Goal: Information Seeking & Learning: Learn about a topic

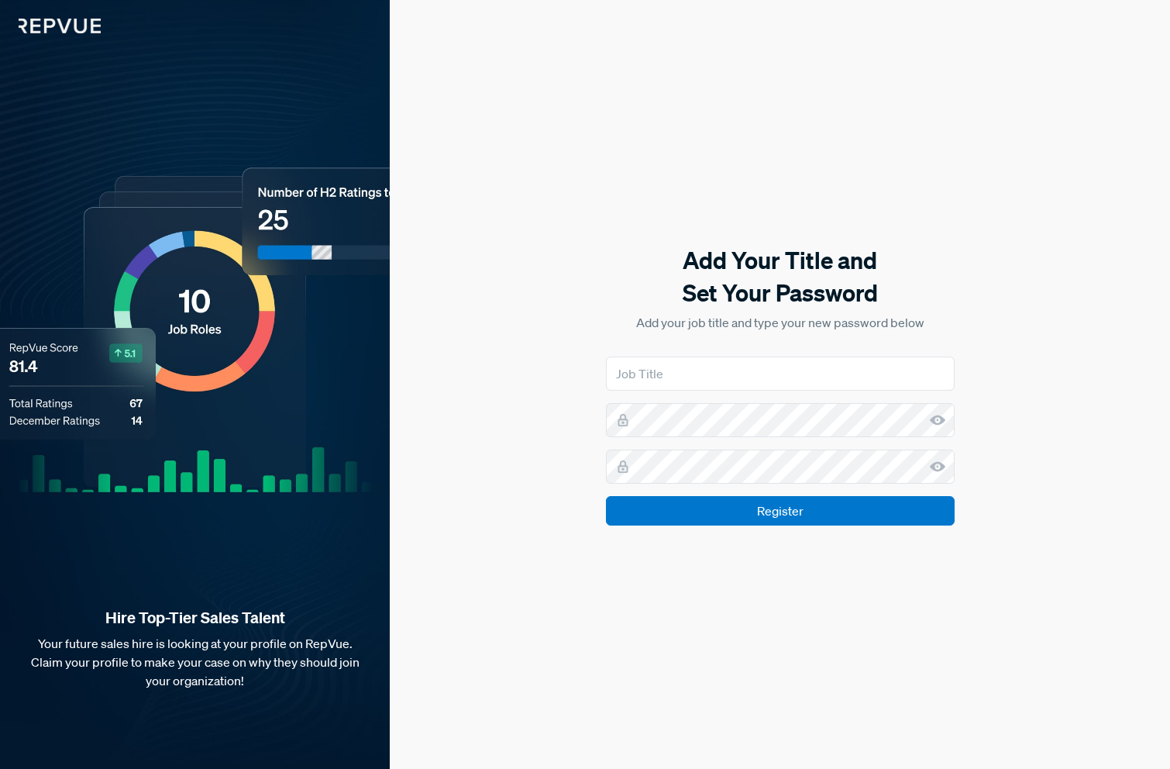
type input "CEO"
click at [736, 374] on input "CEO" at bounding box center [780, 374] width 349 height 34
type input "CEO"
click at [606, 450] on div at bounding box center [606, 450] width 0 height 0
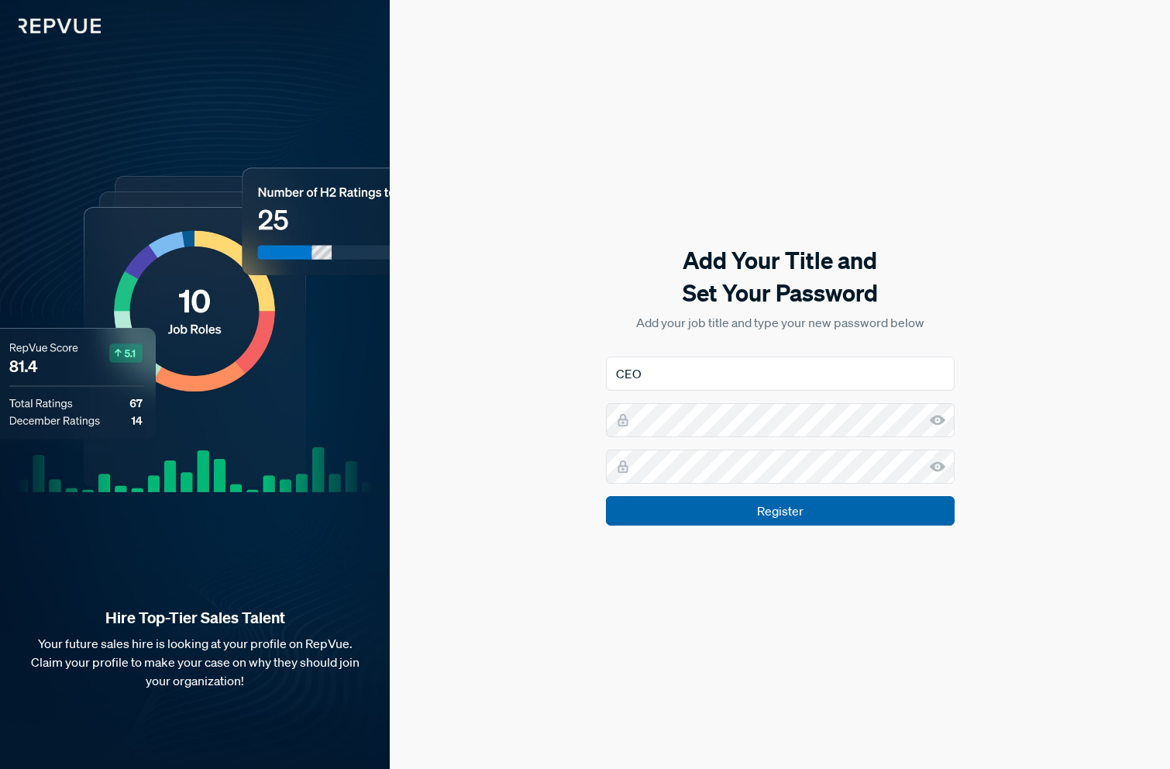
click at [805, 508] on input "Register" at bounding box center [780, 510] width 349 height 29
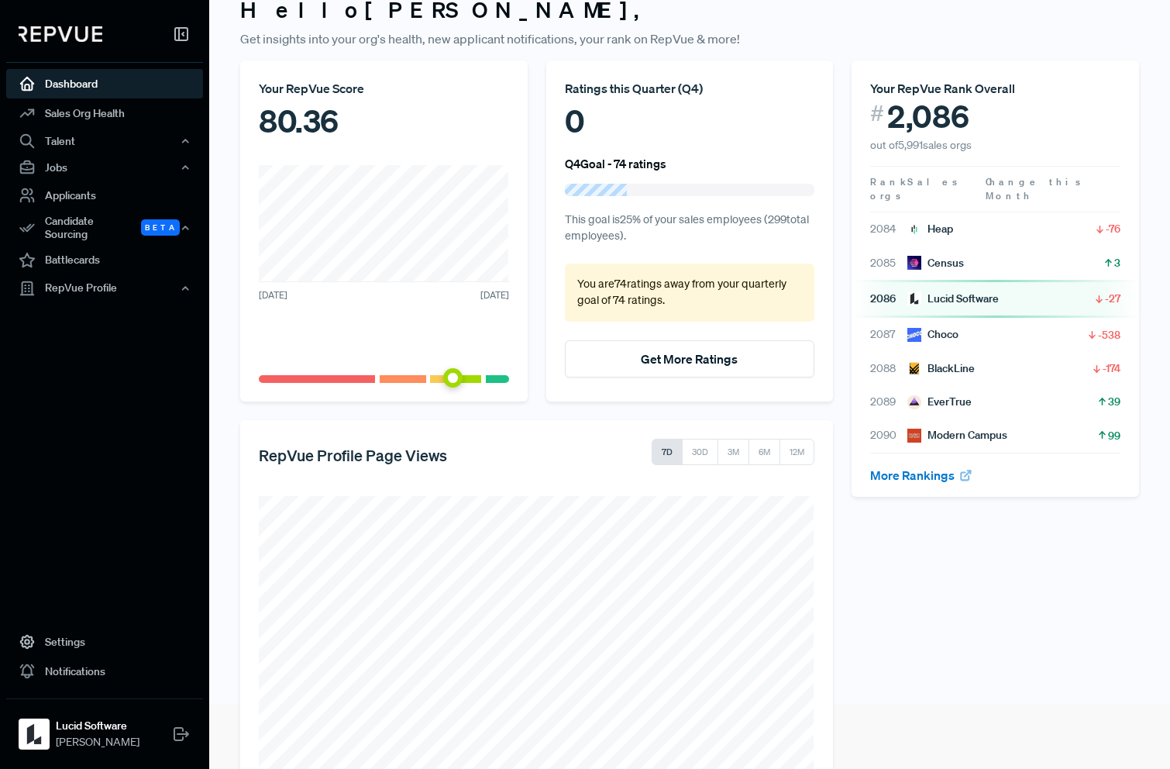
scroll to position [112, 0]
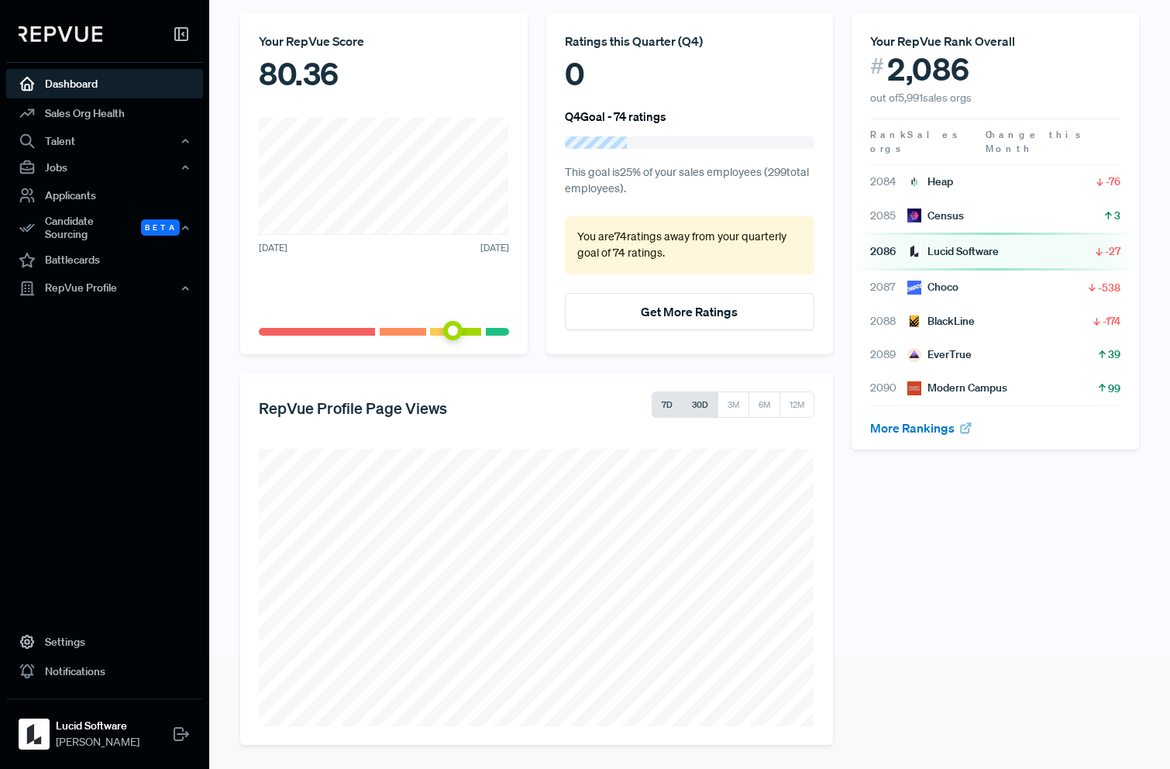
click at [700, 413] on button "30D" at bounding box center [700, 404] width 36 height 26
click at [724, 409] on button "3M" at bounding box center [734, 404] width 32 height 26
click at [760, 406] on button "6M" at bounding box center [764, 404] width 33 height 26
click at [82, 119] on link "Sales Org Health" at bounding box center [104, 112] width 197 height 29
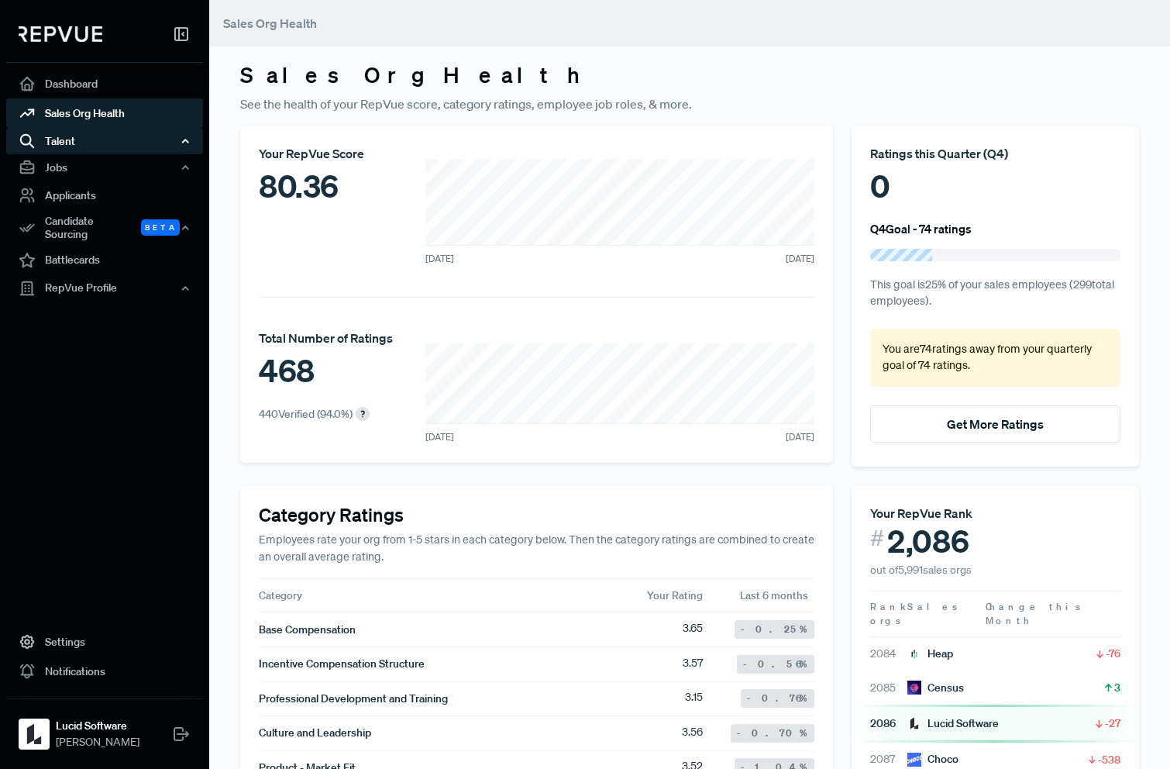
click at [107, 142] on div "Talent" at bounding box center [104, 141] width 197 height 26
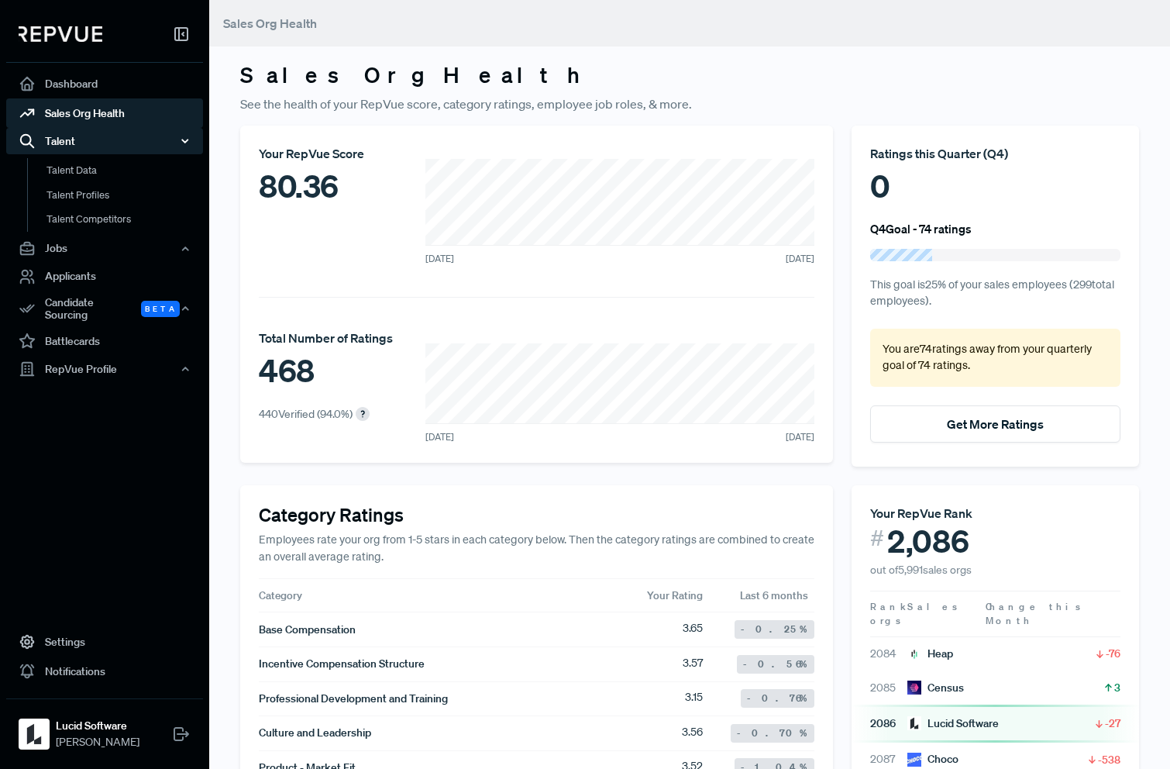
click at [107, 142] on div "Talent" at bounding box center [104, 141] width 197 height 26
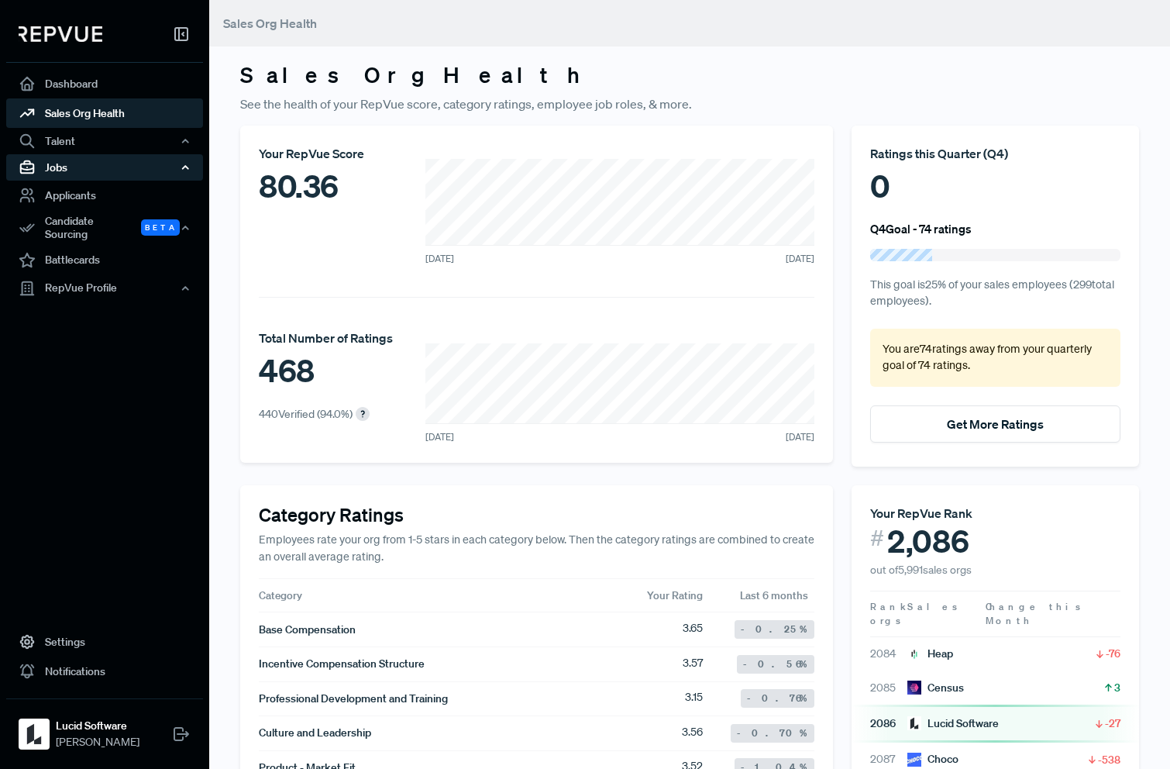
click at [97, 176] on div "Jobs" at bounding box center [104, 167] width 197 height 26
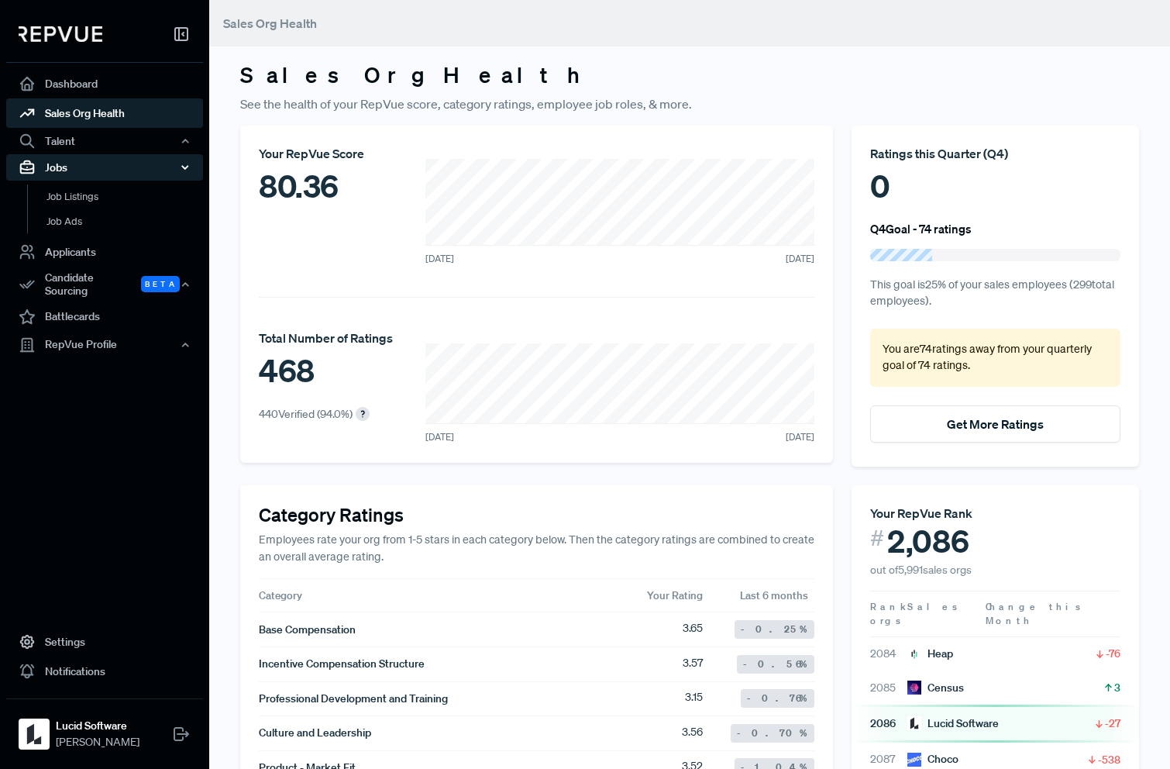
click at [97, 176] on div "Jobs" at bounding box center [104, 167] width 197 height 26
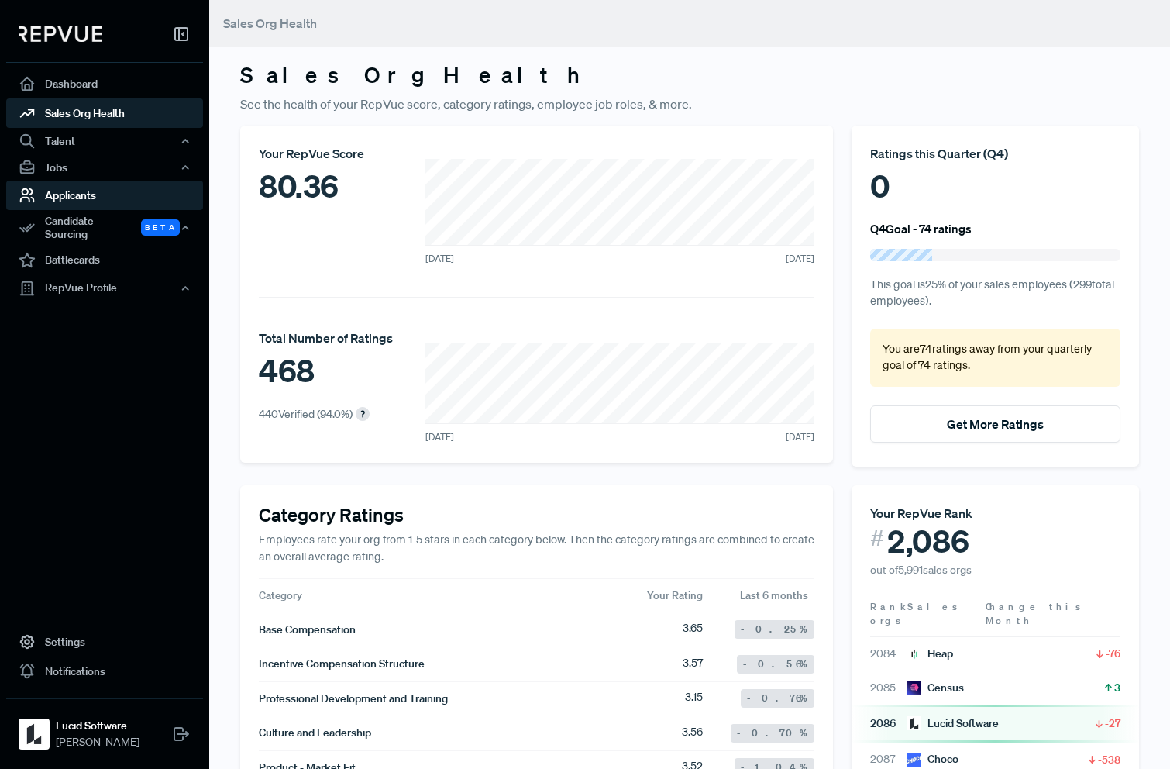
click at [96, 203] on link "Applicants" at bounding box center [104, 195] width 197 height 29
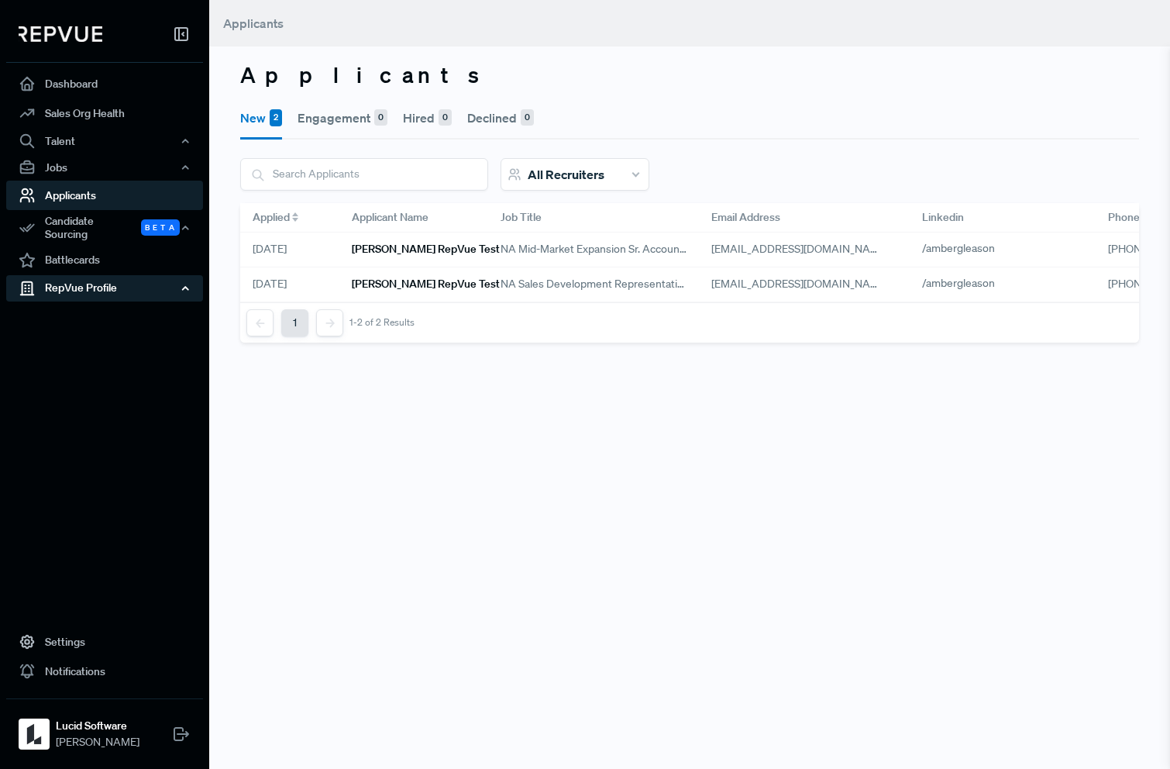
click at [96, 281] on div "RepVue Profile" at bounding box center [104, 288] width 197 height 26
click at [96, 309] on link "Profile Overview" at bounding box center [125, 325] width 197 height 40
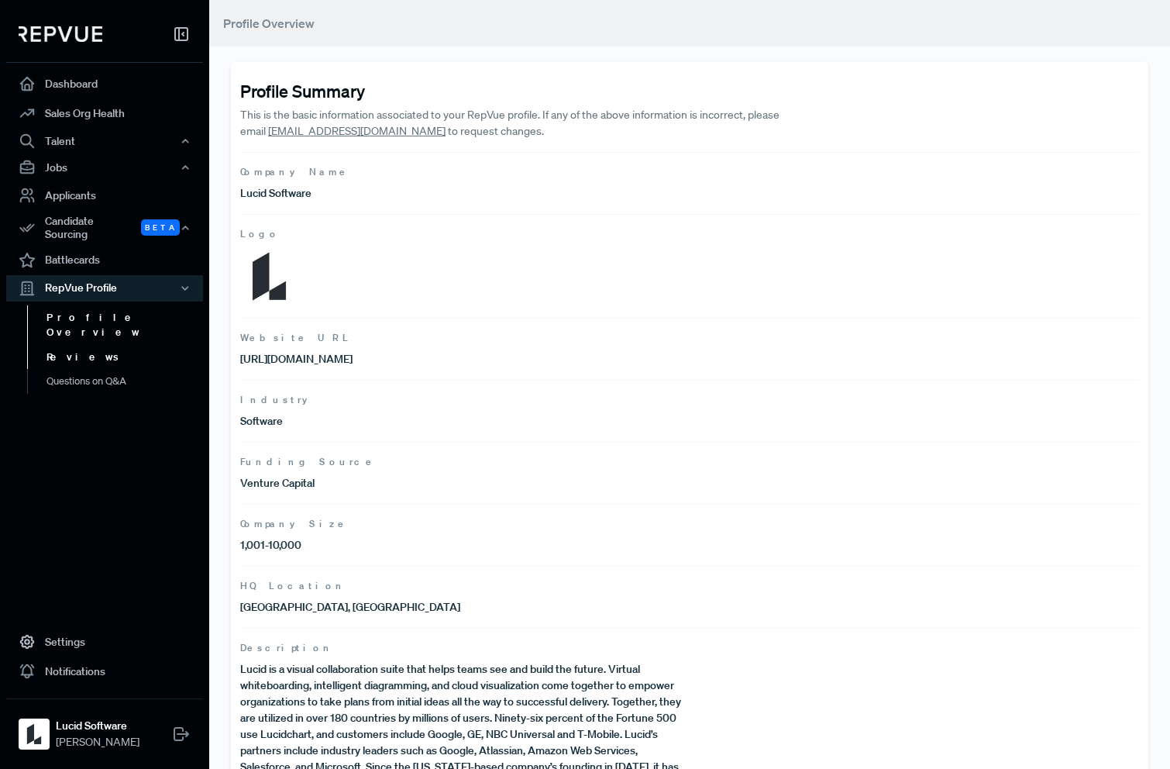
click at [152, 345] on link "Reviews" at bounding box center [125, 357] width 197 height 25
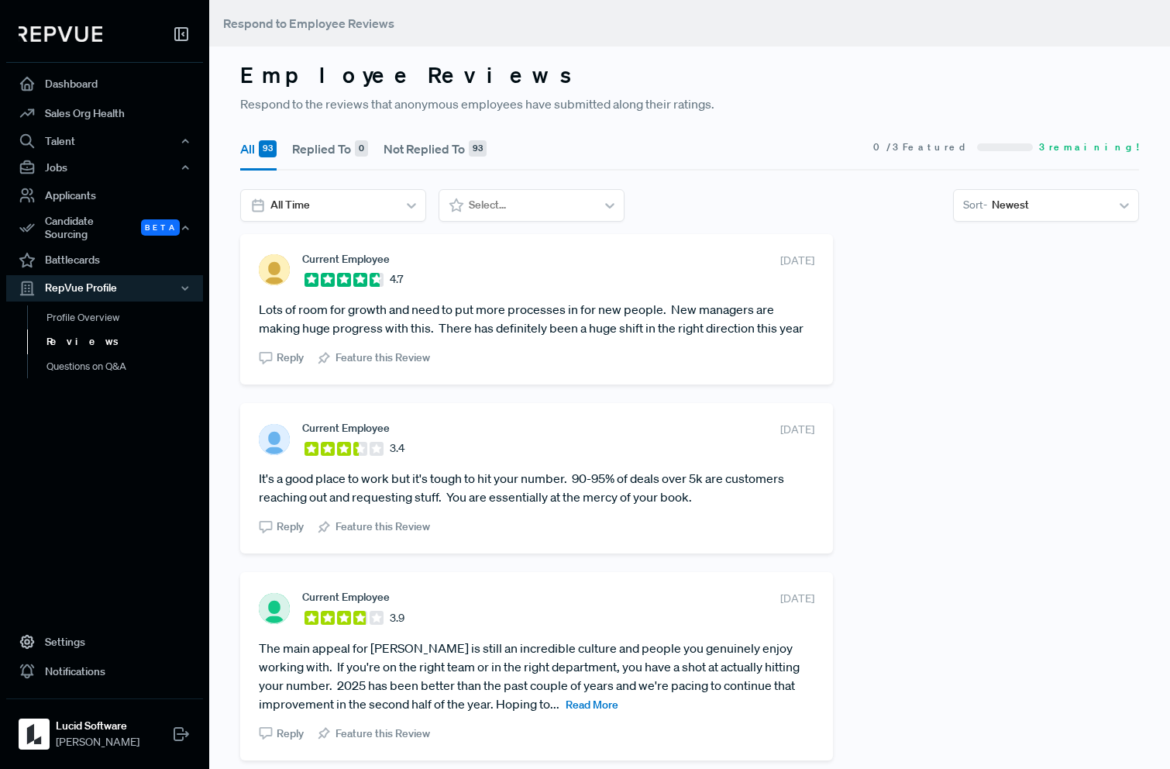
click at [682, 326] on article "Lots of room for growth and need to put more processes in for new people. New m…" at bounding box center [537, 318] width 556 height 37
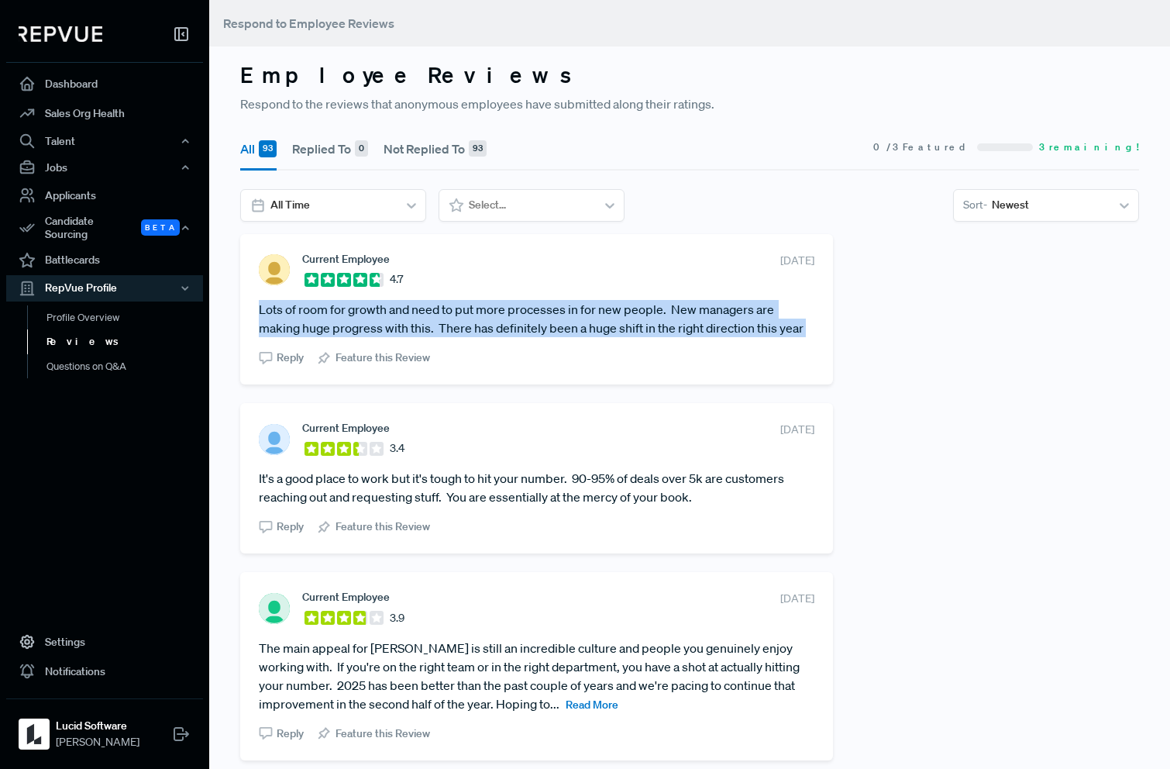
click at [682, 326] on article "Lots of room for growth and need to put more processes in for new people. New m…" at bounding box center [537, 318] width 556 height 37
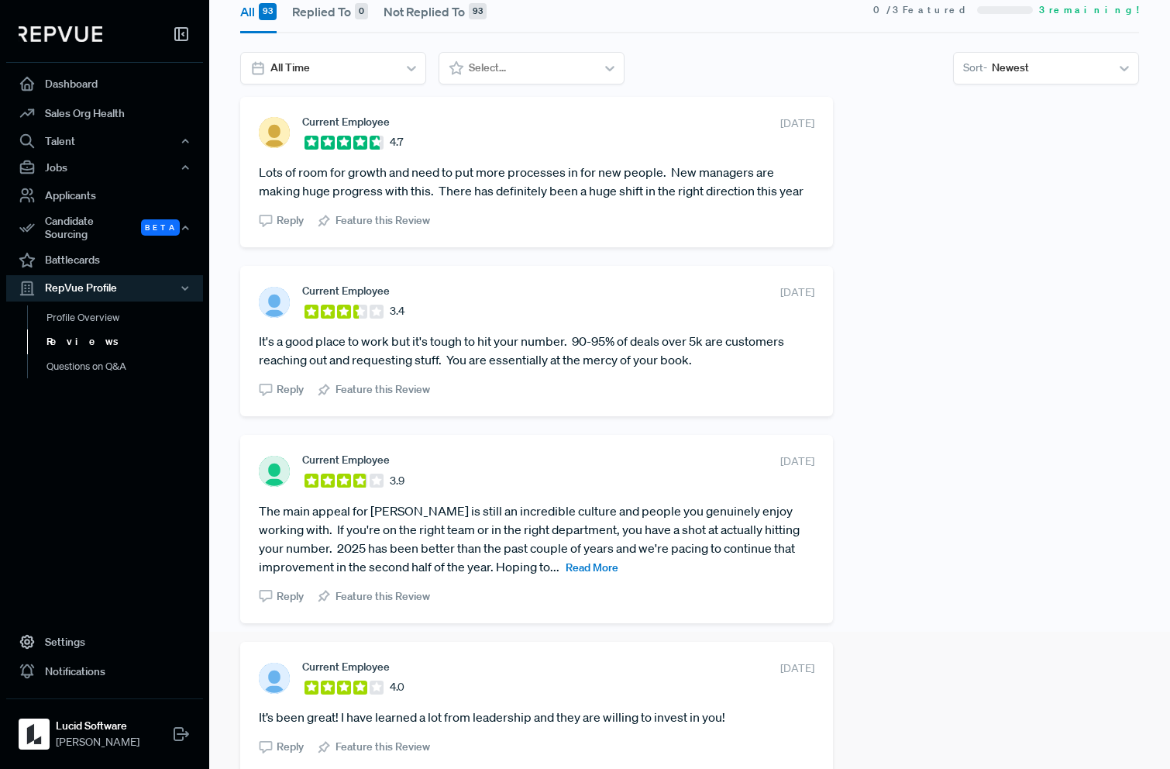
scroll to position [140, 0]
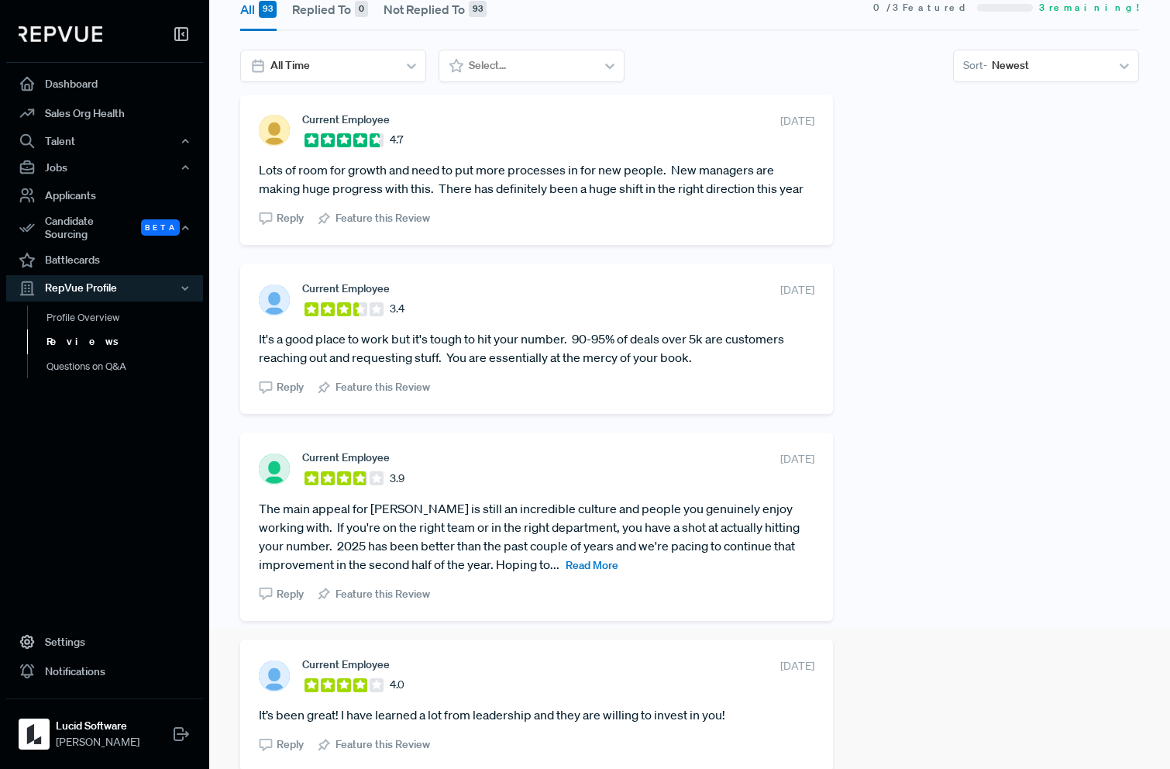
click at [566, 561] on span "Read More" at bounding box center [592, 565] width 53 height 14
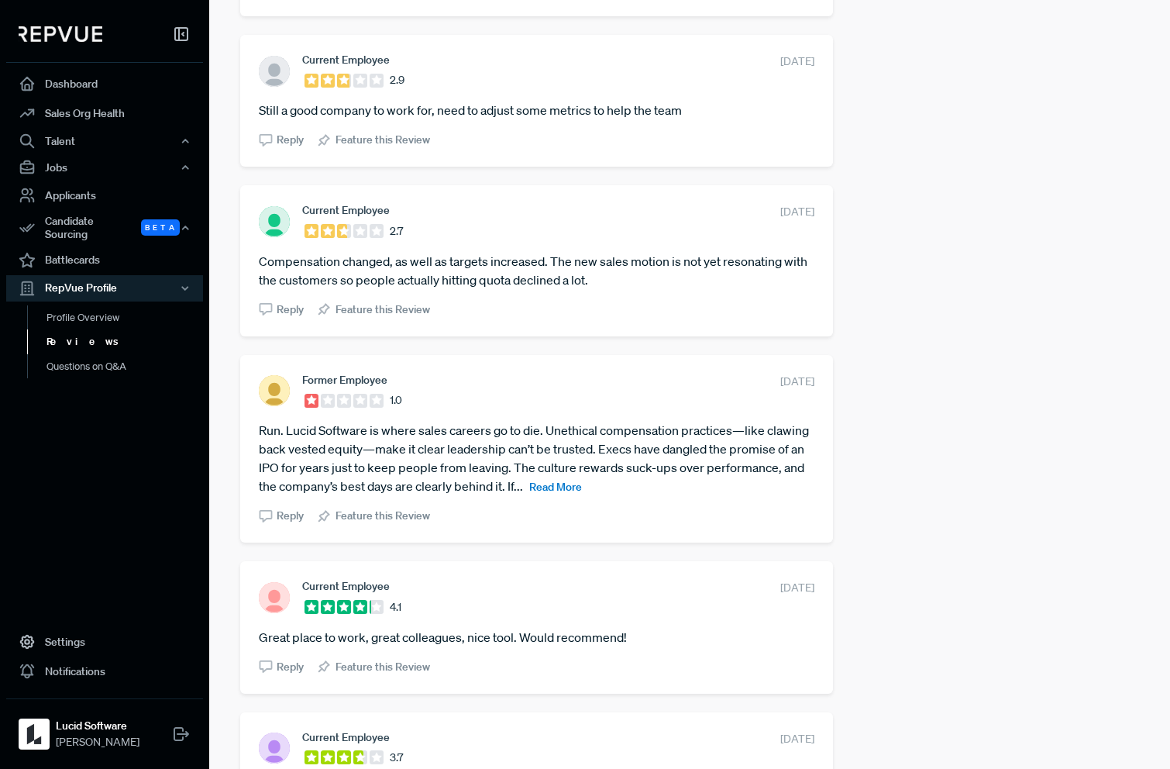
scroll to position [2487, 0]
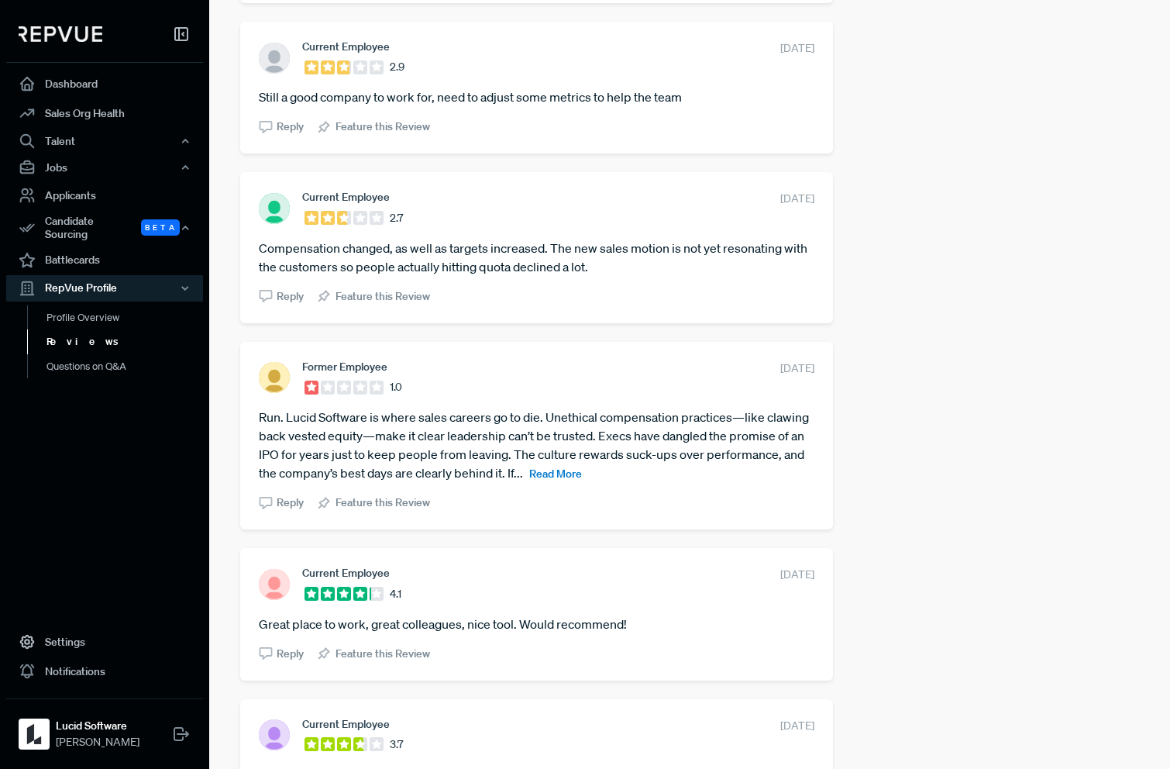
click at [546, 474] on span "Read More" at bounding box center [555, 474] width 53 height 14
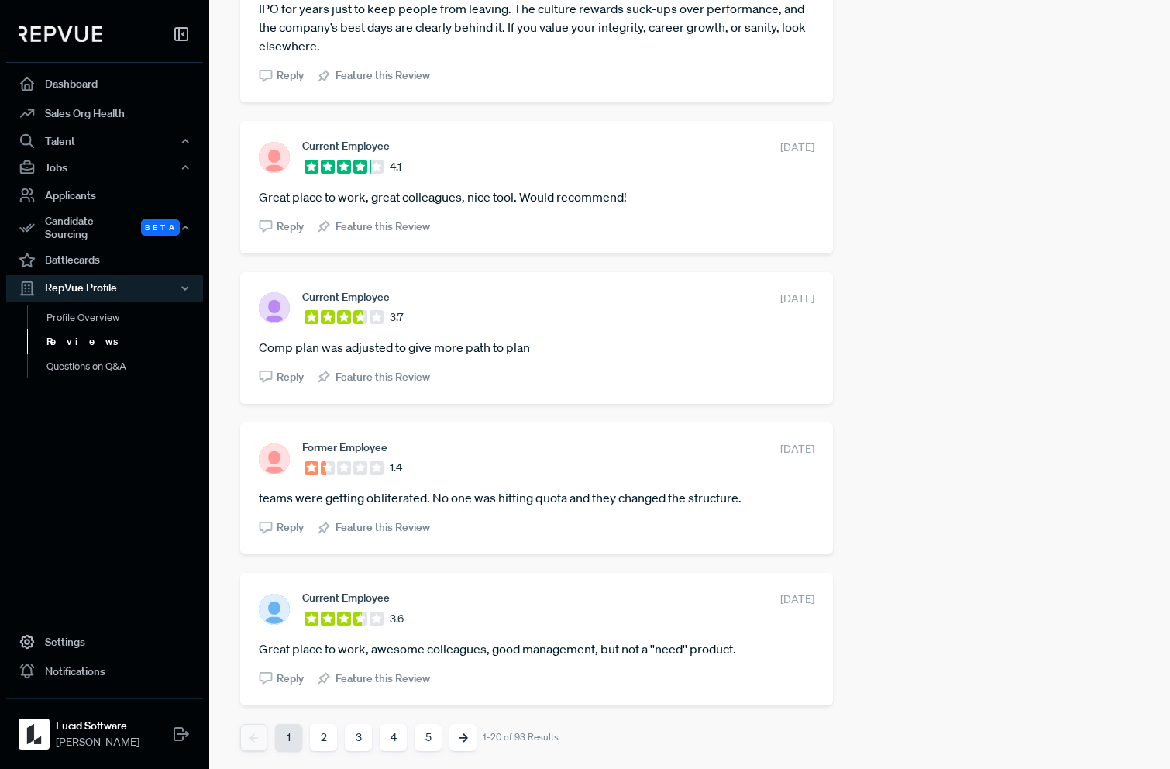
scroll to position [2932, 0]
click at [323, 737] on button "2" at bounding box center [323, 738] width 27 height 27
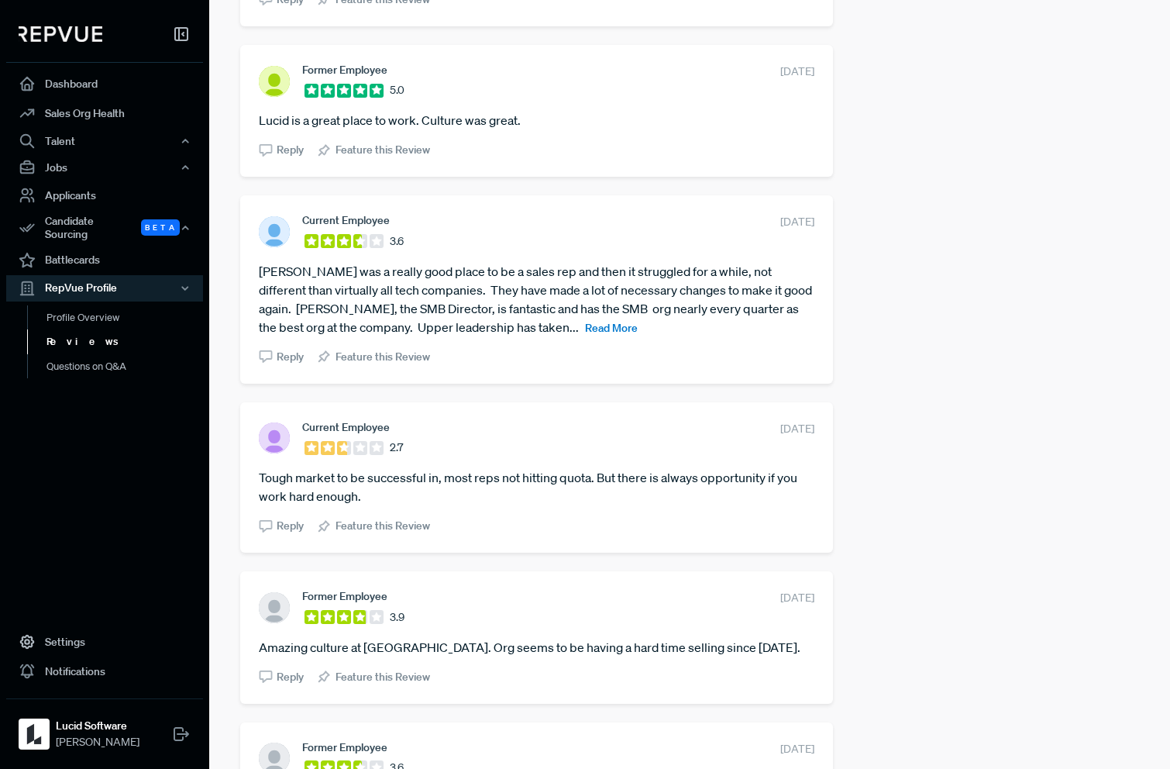
scroll to position [2340, 0]
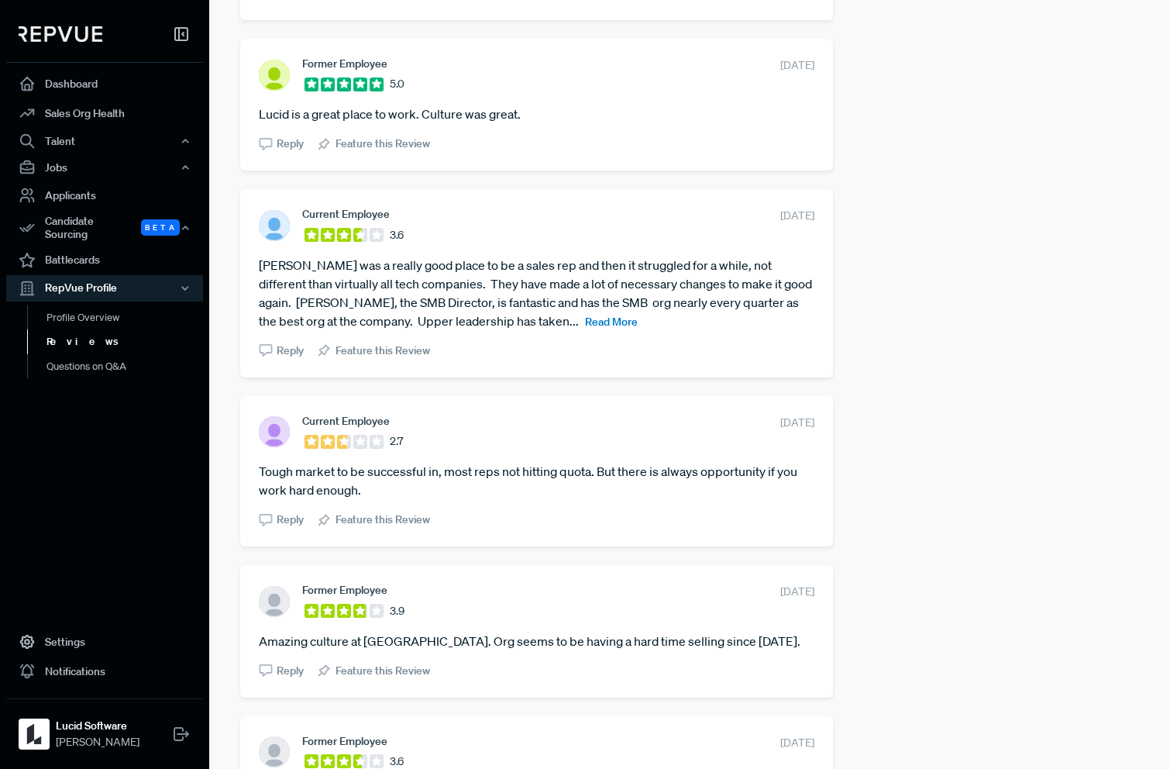
click at [585, 326] on span "Read More" at bounding box center [611, 322] width 53 height 14
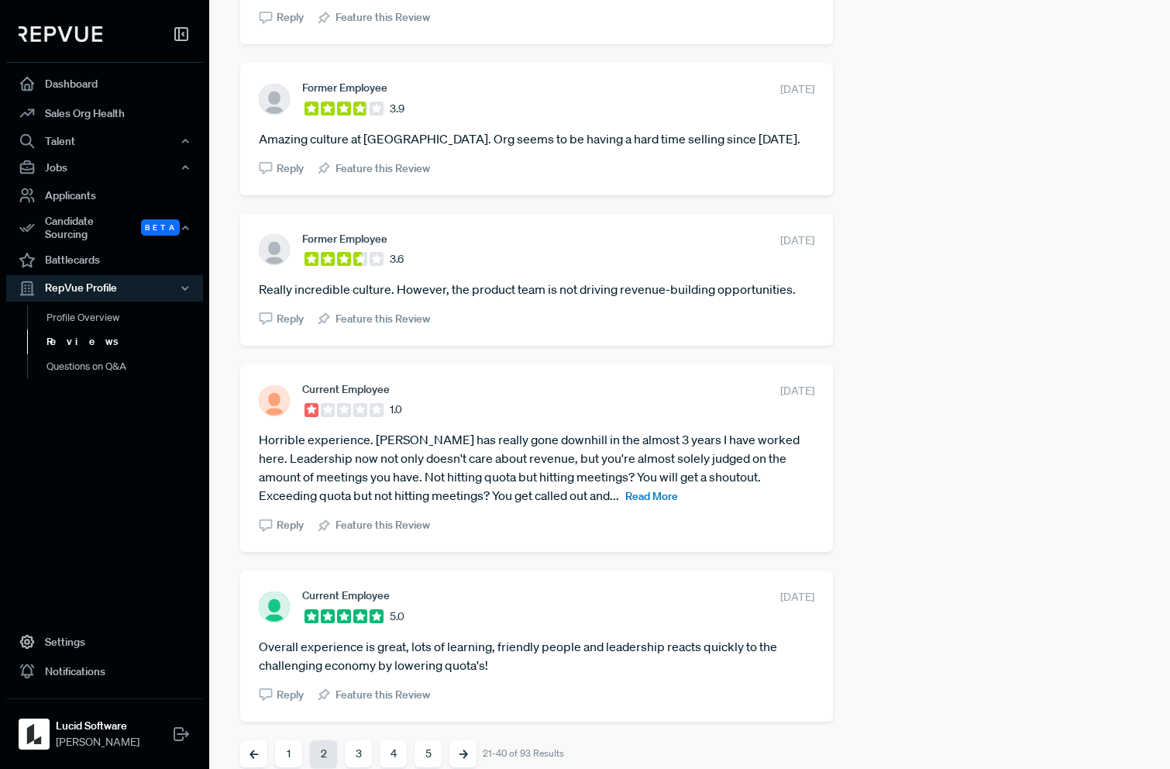
scroll to position [2877, 0]
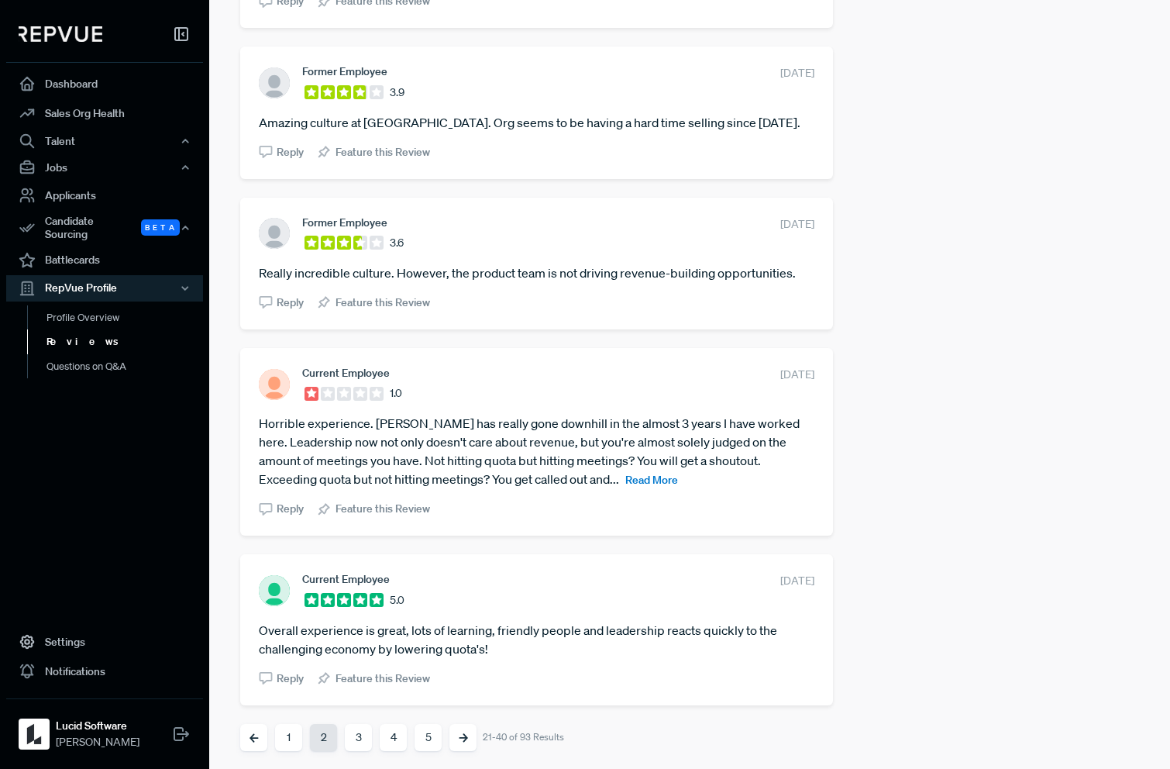
click at [626, 481] on span "Read More" at bounding box center [652, 480] width 53 height 14
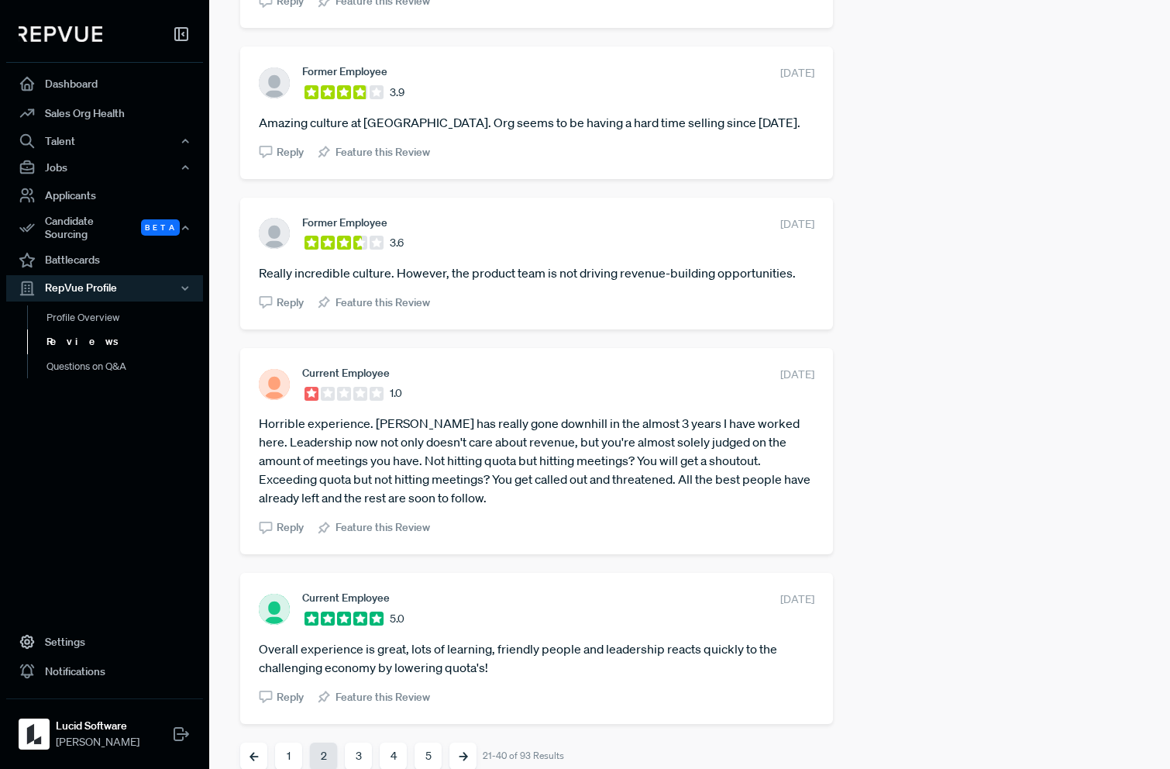
scroll to position [2896, 0]
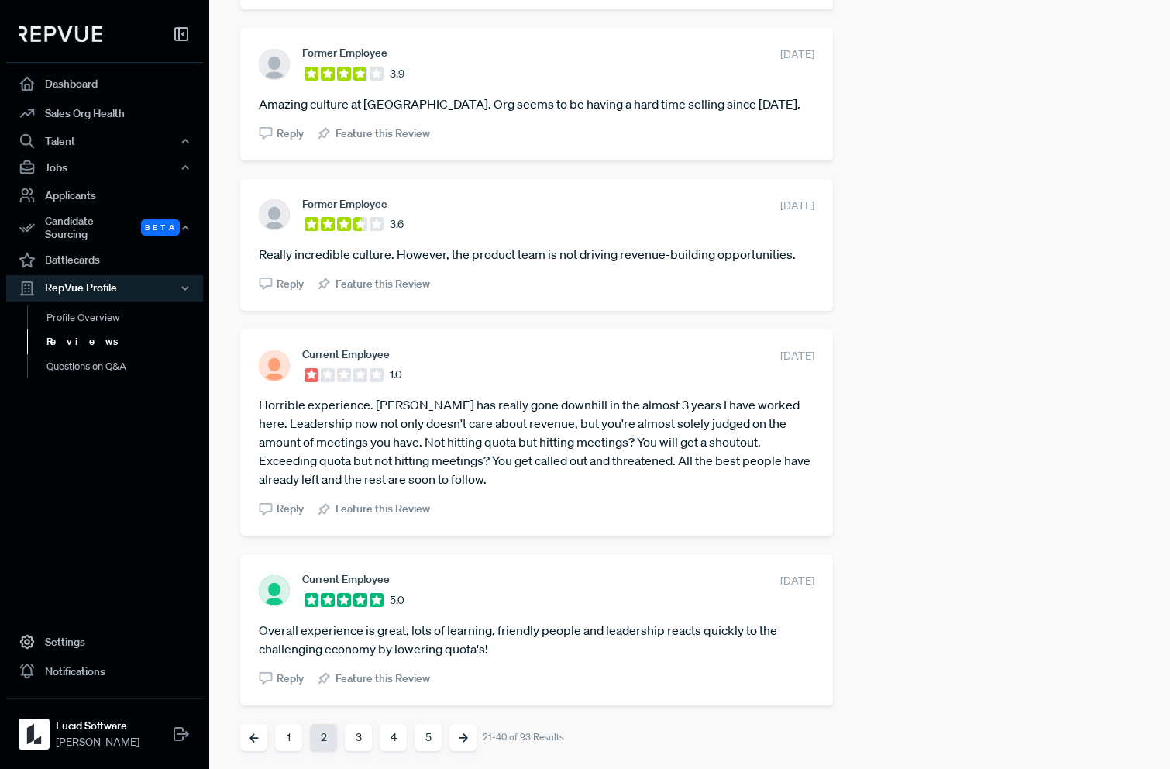
click at [357, 739] on button "3" at bounding box center [358, 737] width 27 height 27
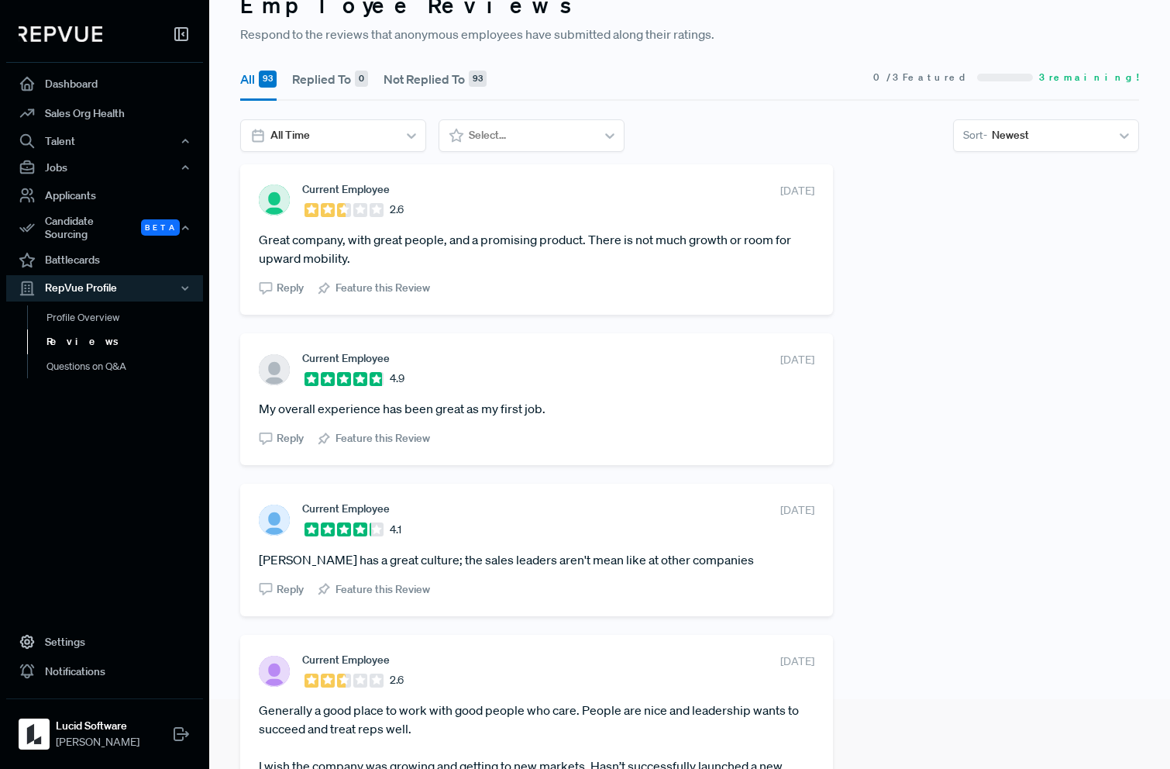
scroll to position [71, 0]
click at [532, 160] on div "All 93 Replied To 0 Not Replied To 93 0 / 3 Featured 3 remaining! All Time Sele…" at bounding box center [690, 109] width 918 height 109
click at [526, 145] on div "Select..." at bounding box center [530, 135] width 132 height 26
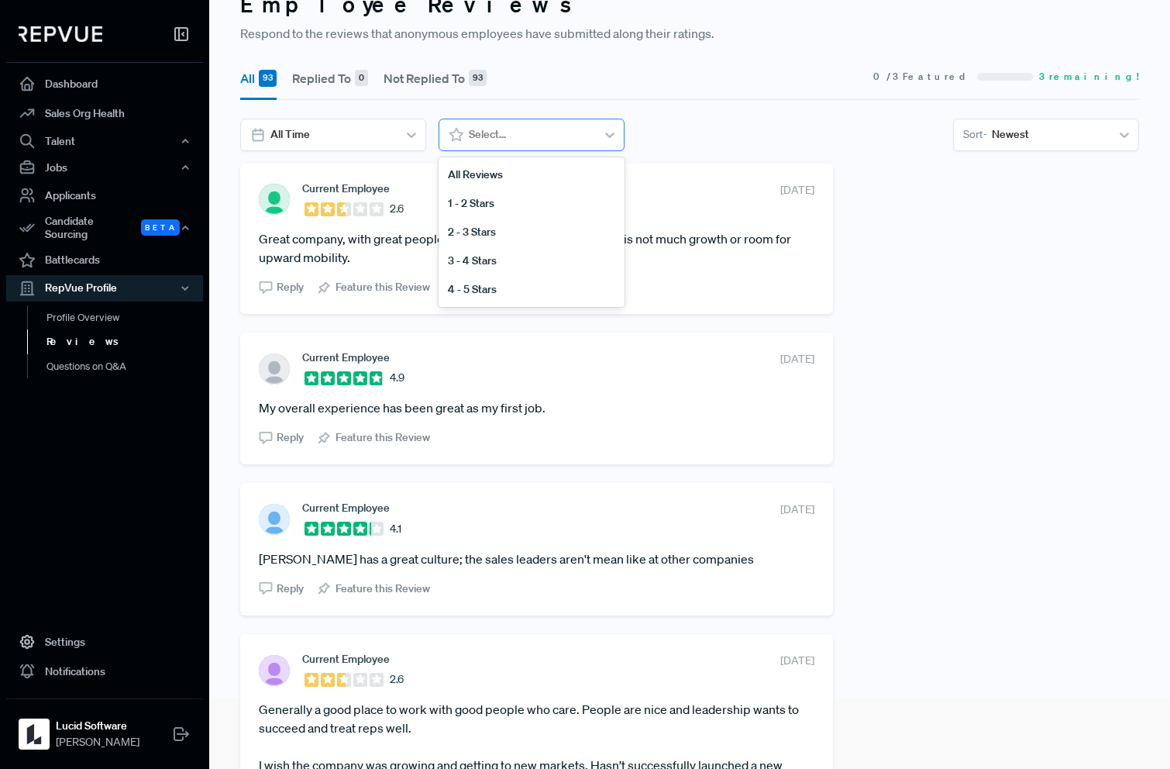
click at [526, 145] on div "Select..." at bounding box center [530, 135] width 132 height 26
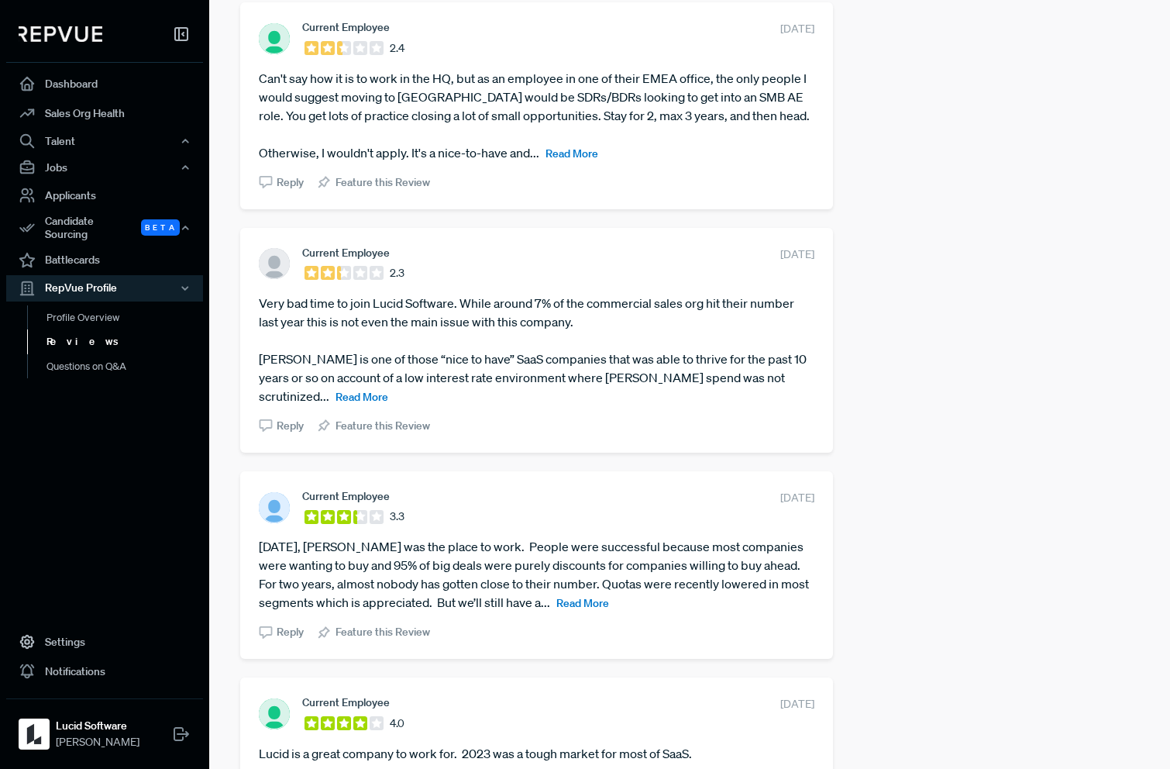
scroll to position [3175, 0]
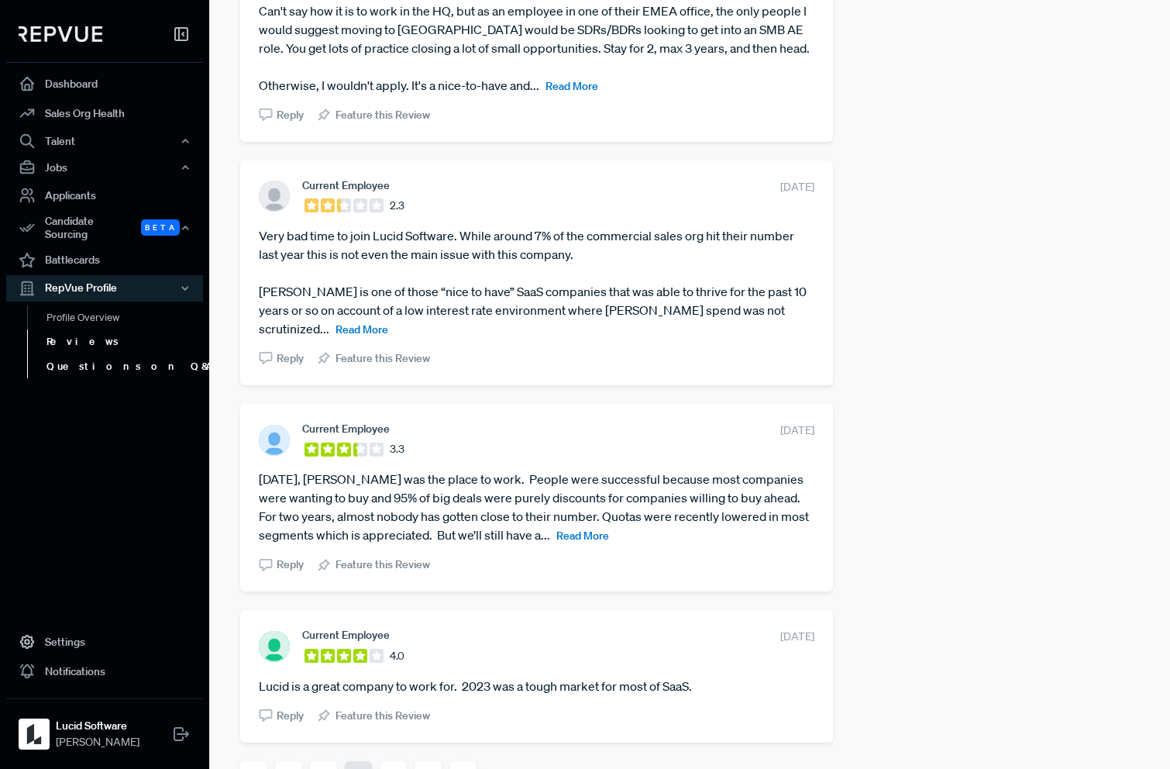
click at [112, 355] on link "Questions on Q&A" at bounding box center [125, 366] width 197 height 25
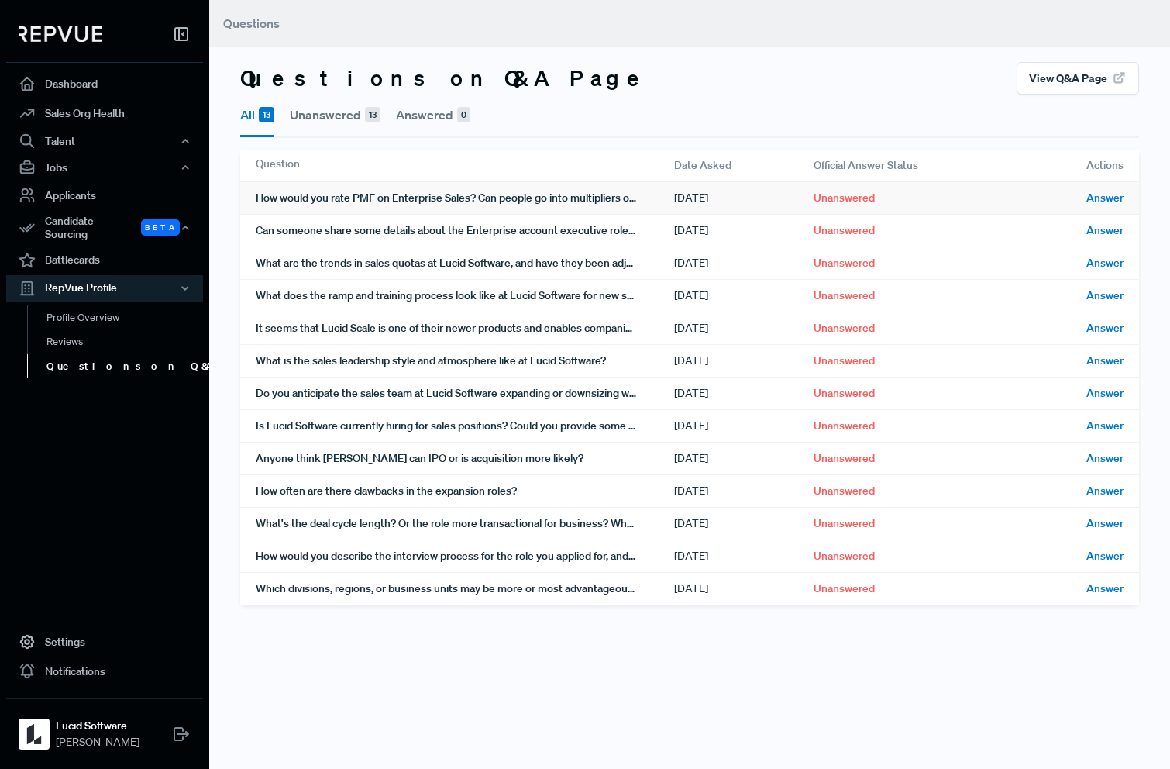
click at [560, 198] on div "How would you rate PMF on Enterprise Sales? Can people go into multipliers over…" at bounding box center [465, 198] width 419 height 32
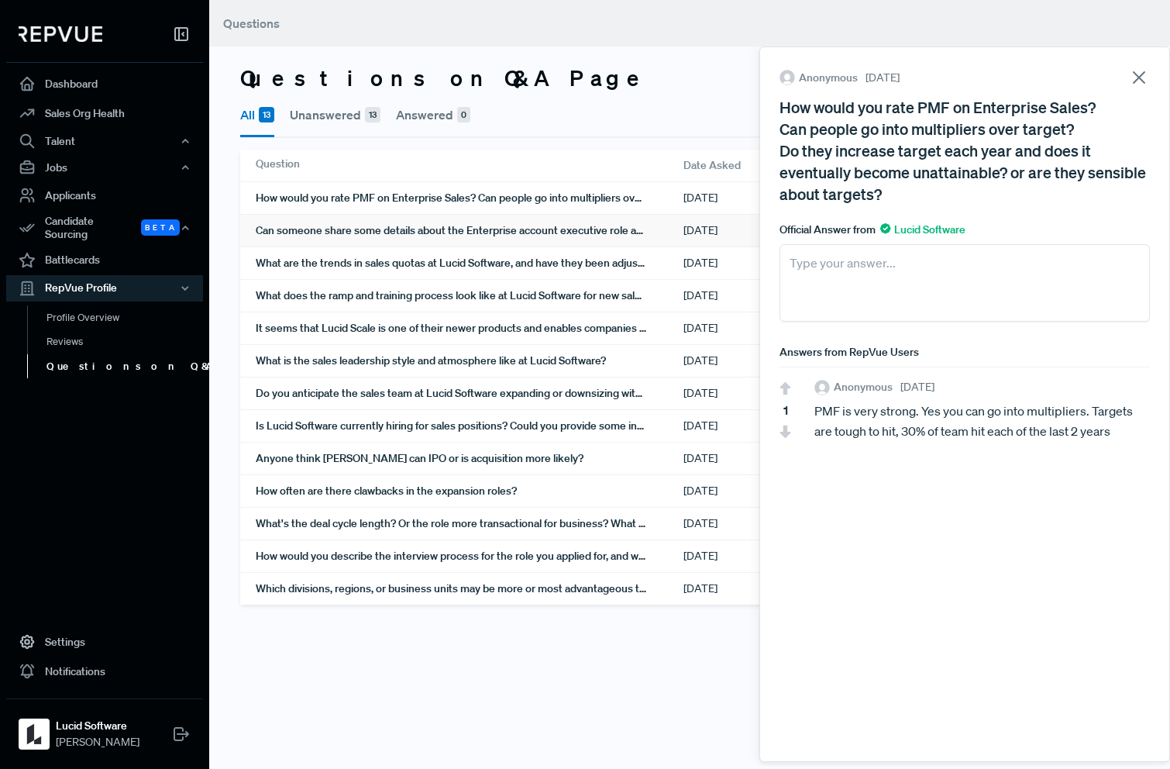
click at [559, 229] on div "Can someone share some details about the Enterprise account executive role at L…" at bounding box center [470, 231] width 428 height 32
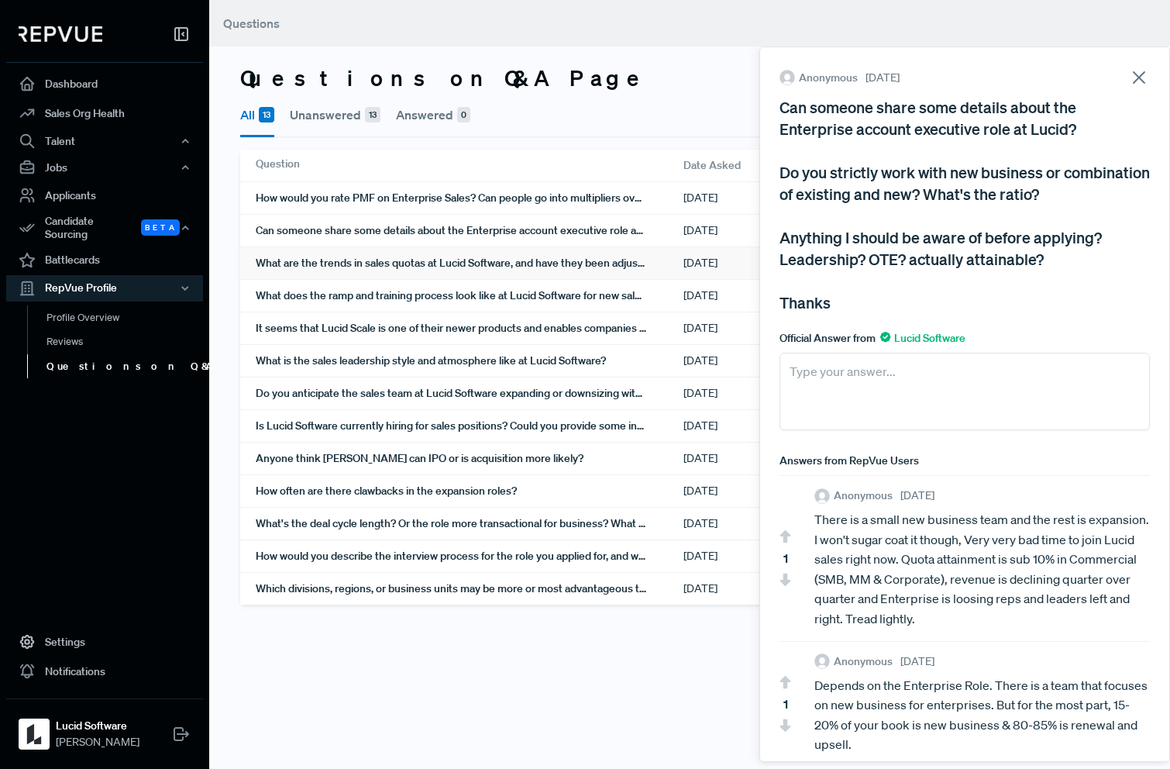
click at [546, 260] on div "What are the trends in sales quotas at Lucid Software, and have they been adjus…" at bounding box center [470, 263] width 428 height 32
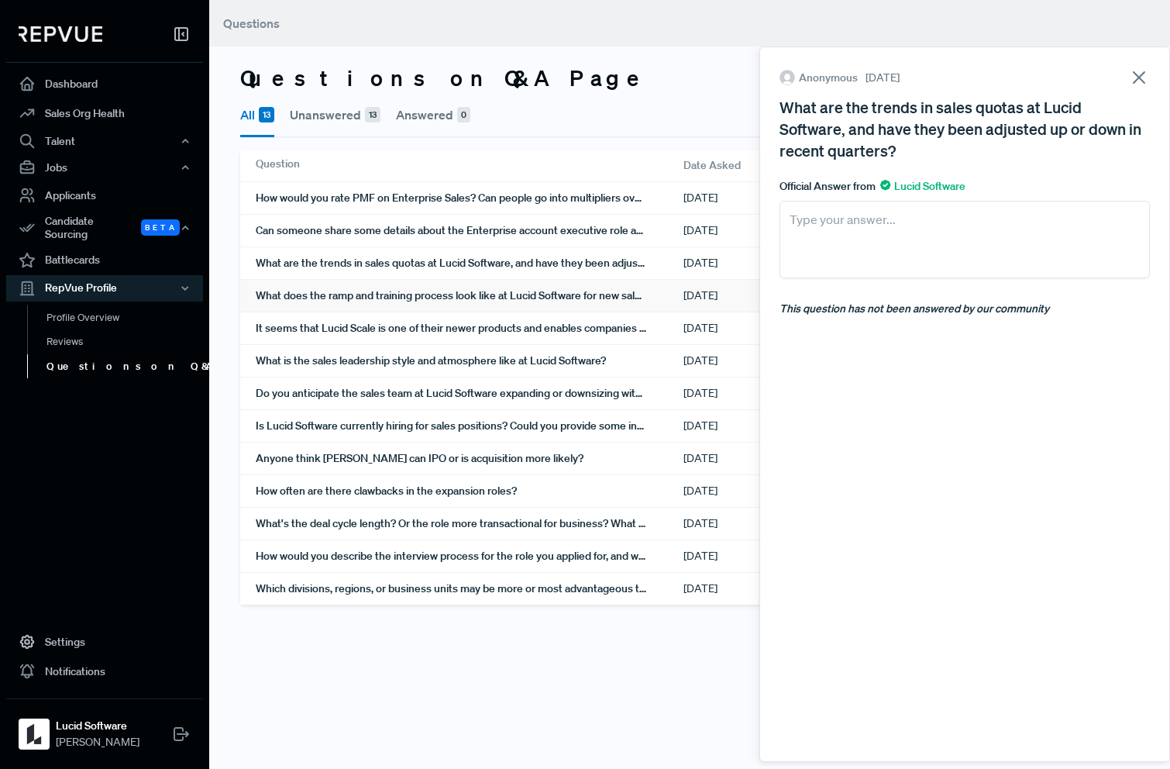
click at [541, 297] on div "What does the ramp and training process look like at Lucid Software for new sal…" at bounding box center [470, 296] width 428 height 32
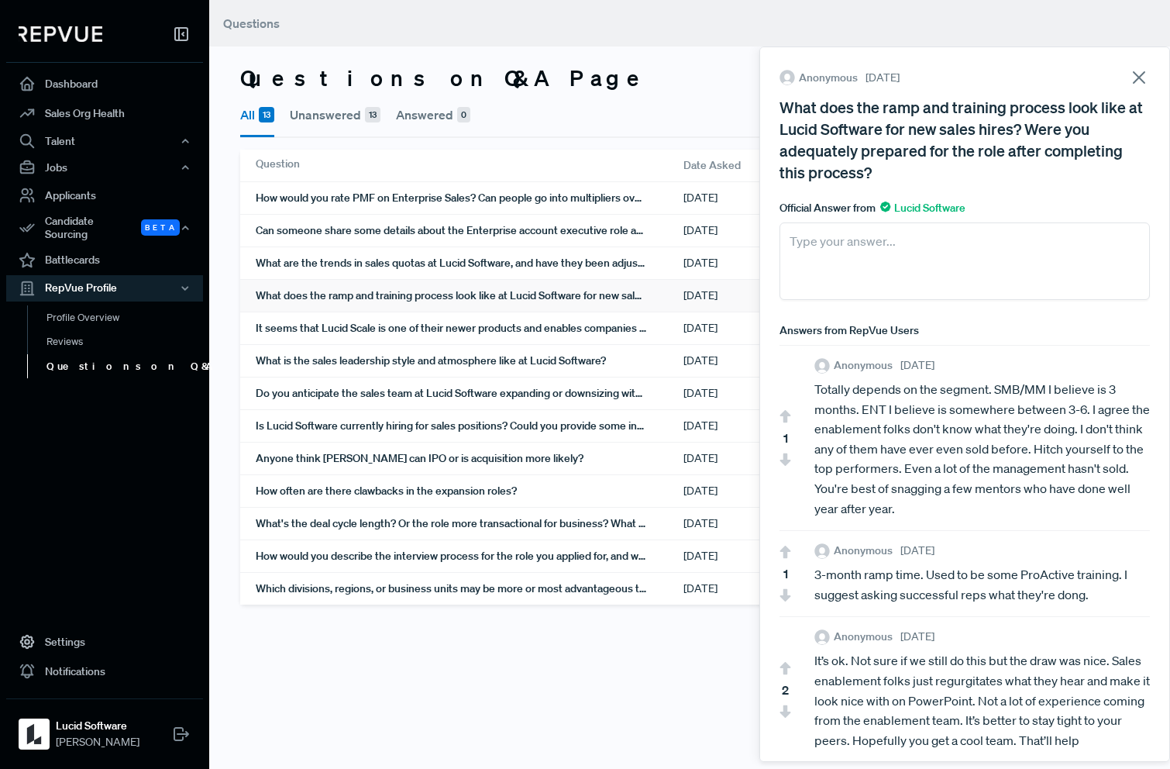
click at [541, 297] on div "What does the ramp and training process look like at Lucid Software for new sal…" at bounding box center [470, 296] width 428 height 32
click at [527, 328] on div "It seems that Lucid Scale is one of their newer products and enables companies …" at bounding box center [470, 328] width 428 height 32
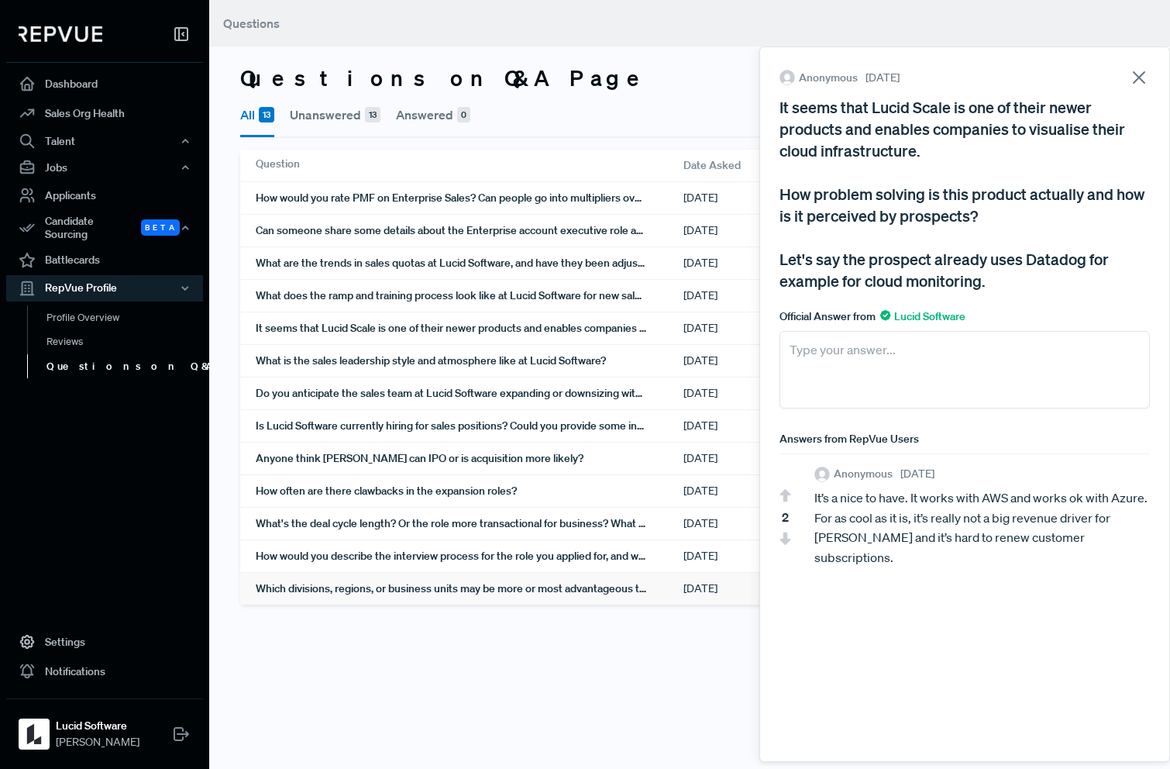
click at [483, 592] on div "Which divisions, regions, or business units may be more or most advantageous to…" at bounding box center [470, 589] width 428 height 32
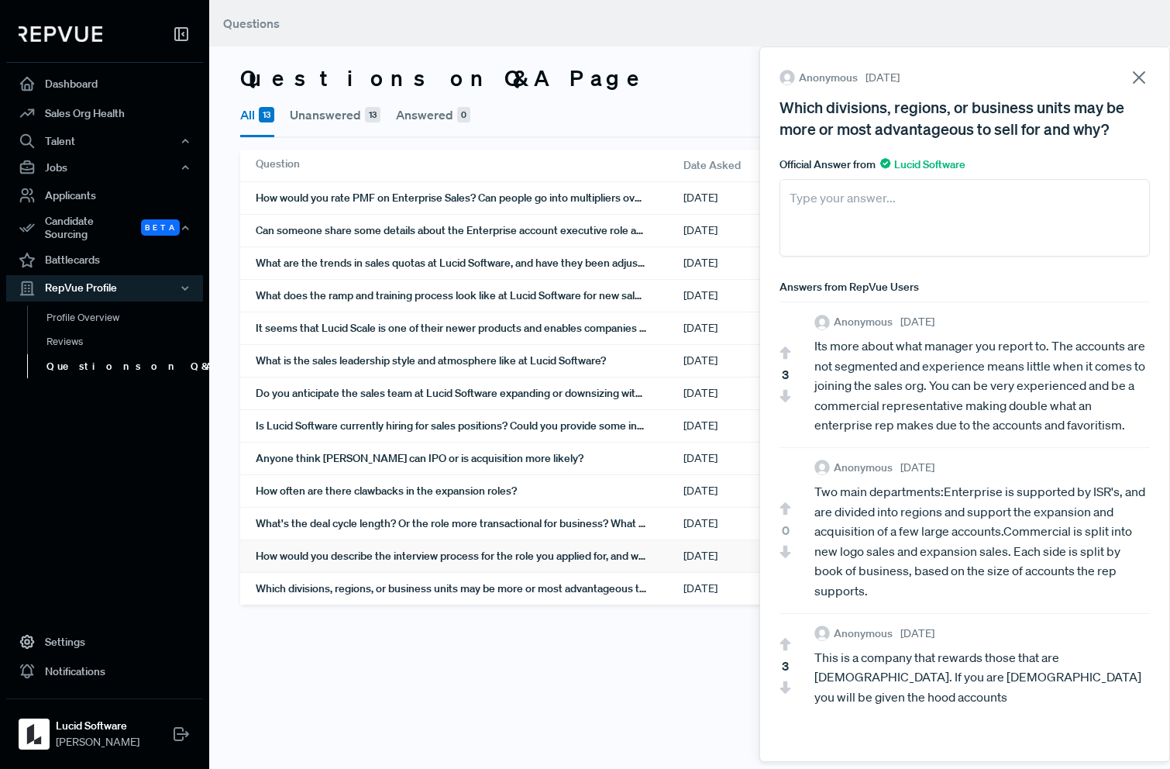
click at [492, 557] on div "How would you describe the interview process for the role you applied for, and …" at bounding box center [470, 556] width 428 height 32
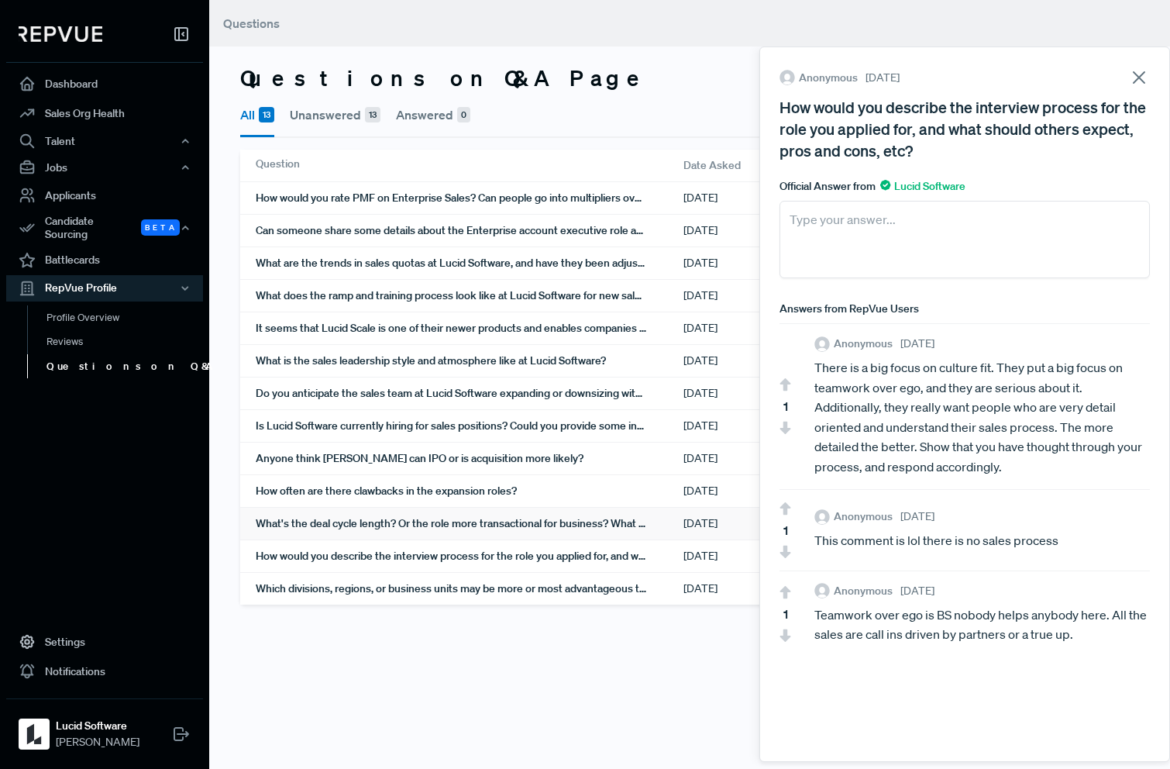
click at [497, 528] on div "What's the deal cycle length? Or the role more transactional for business? What…" at bounding box center [470, 524] width 428 height 32
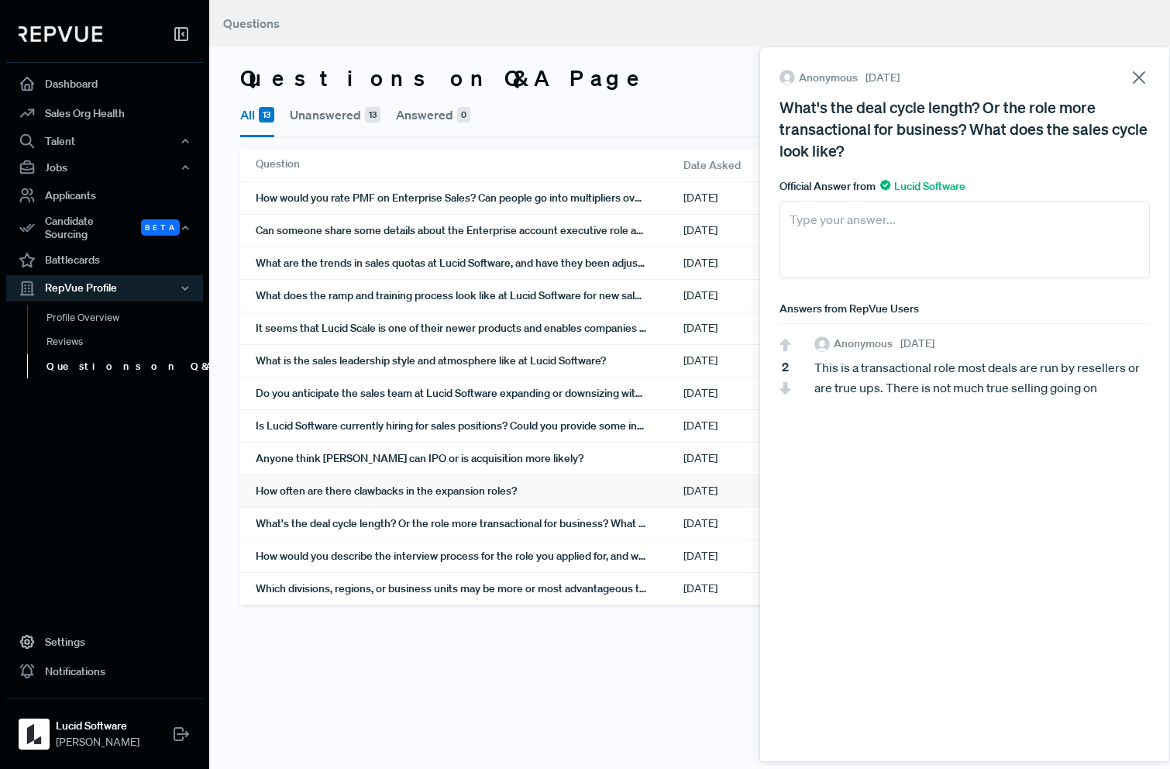
click at [501, 498] on div "How often are there clawbacks in the expansion roles?" at bounding box center [470, 491] width 428 height 32
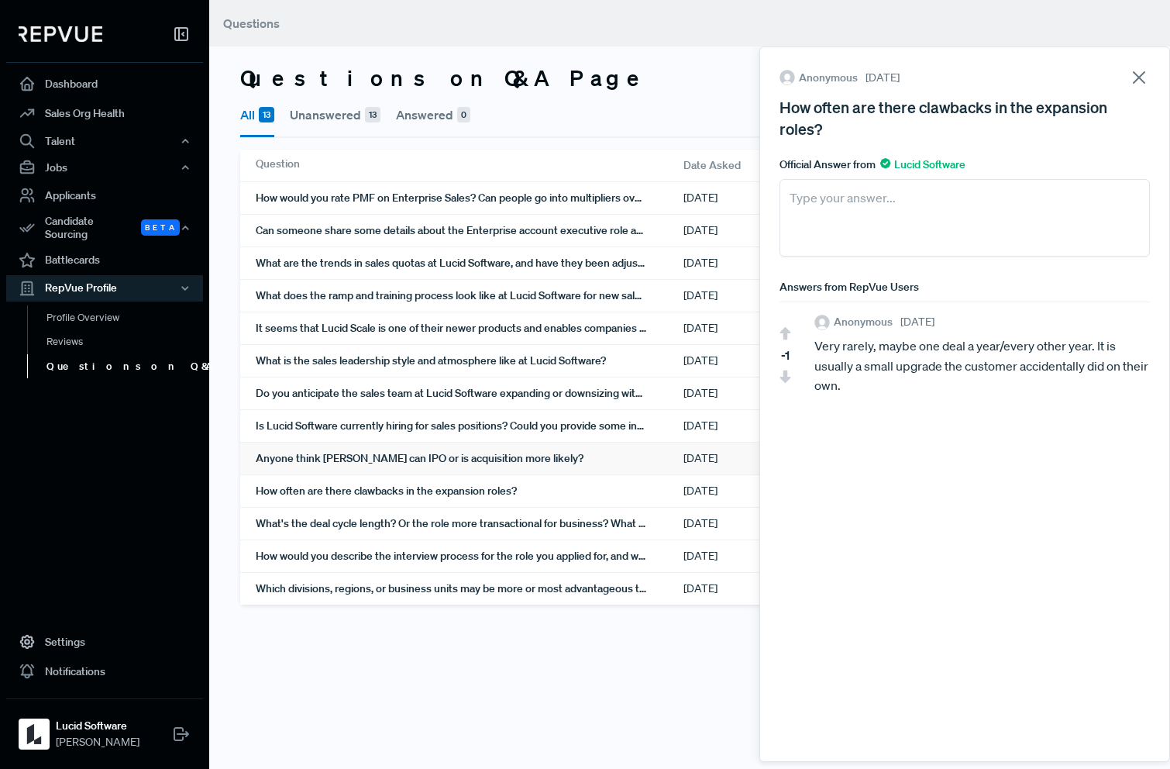
click at [496, 459] on div "Anyone think [PERSON_NAME] can IPO or is acquisition more likely?" at bounding box center [470, 459] width 428 height 32
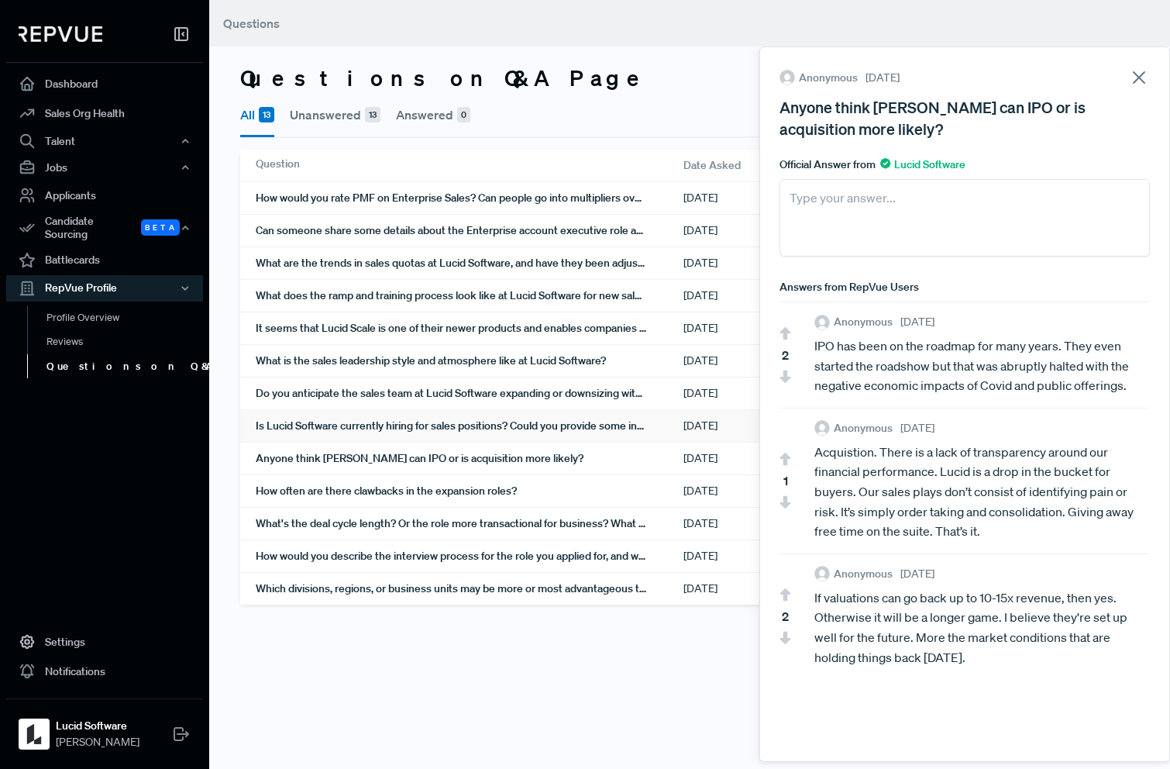
click at [484, 431] on div "Is Lucid Software currently hiring for sales positions? Could you provide some …" at bounding box center [470, 426] width 428 height 32
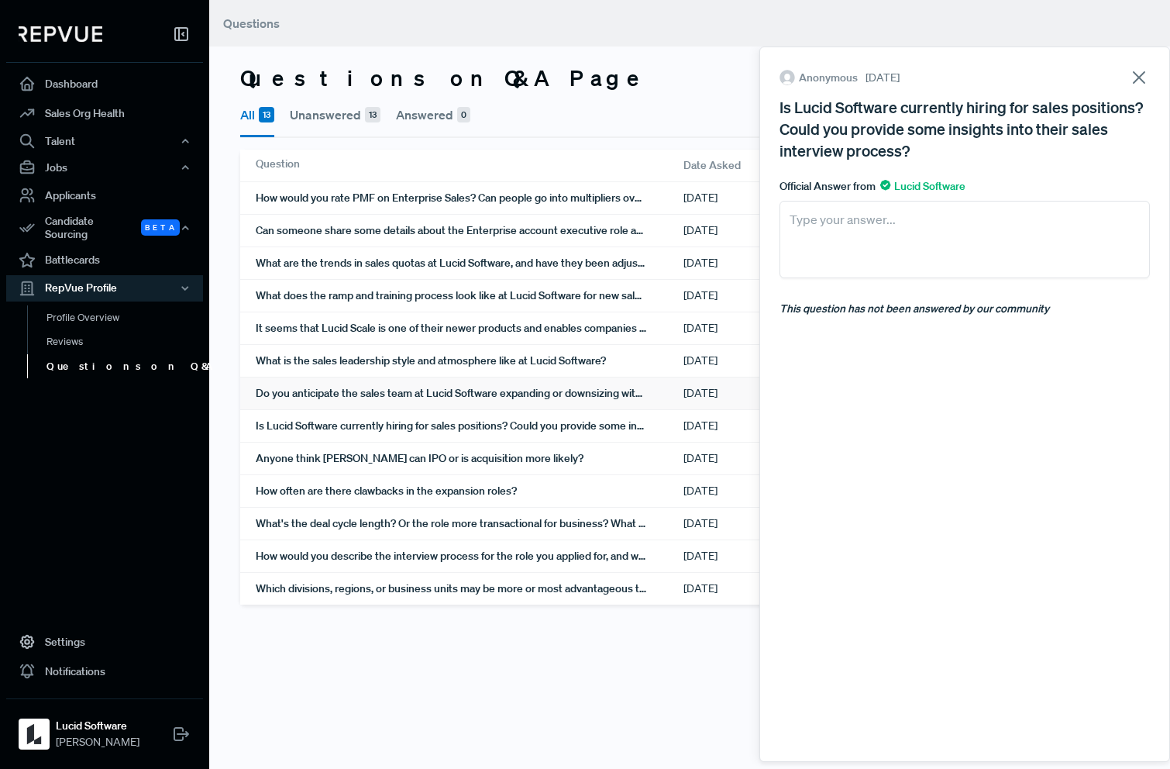
click at [477, 400] on div "Do you anticipate the sales team at Lucid Software expanding or downsizing with…" at bounding box center [470, 393] width 428 height 32
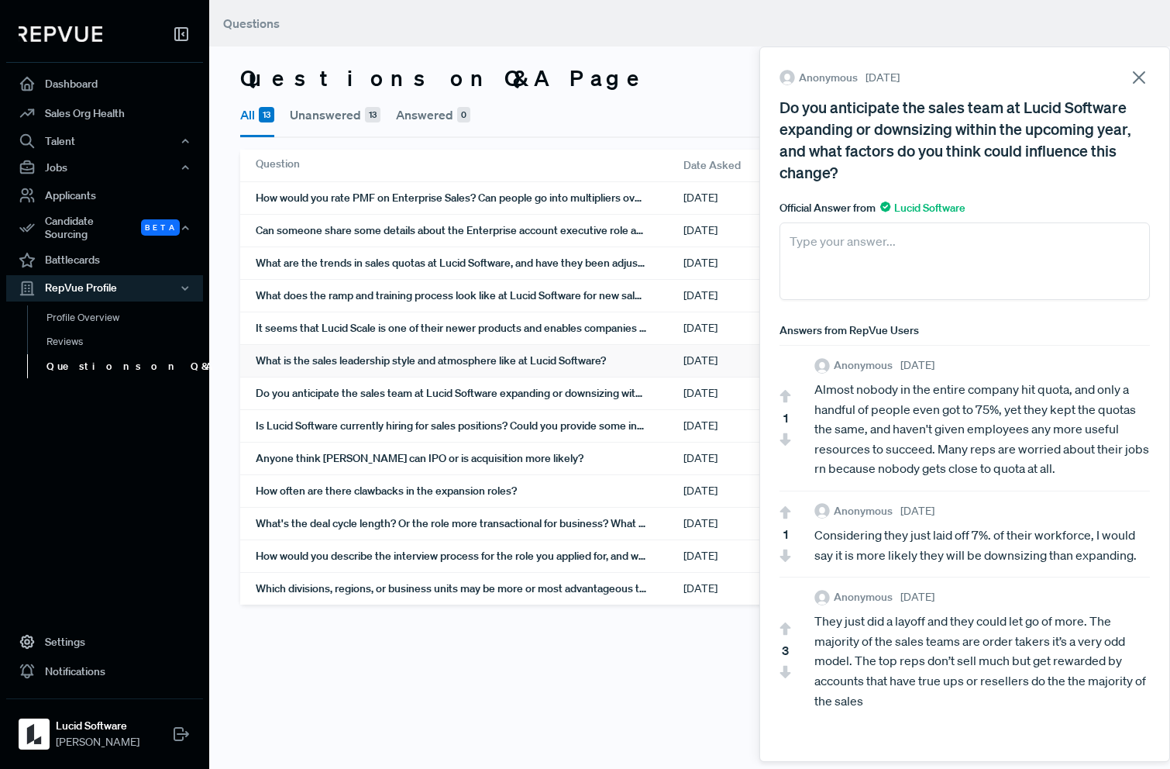
click at [464, 360] on div "What is the sales leadership style and atmosphere like at Lucid Software?" at bounding box center [470, 361] width 428 height 32
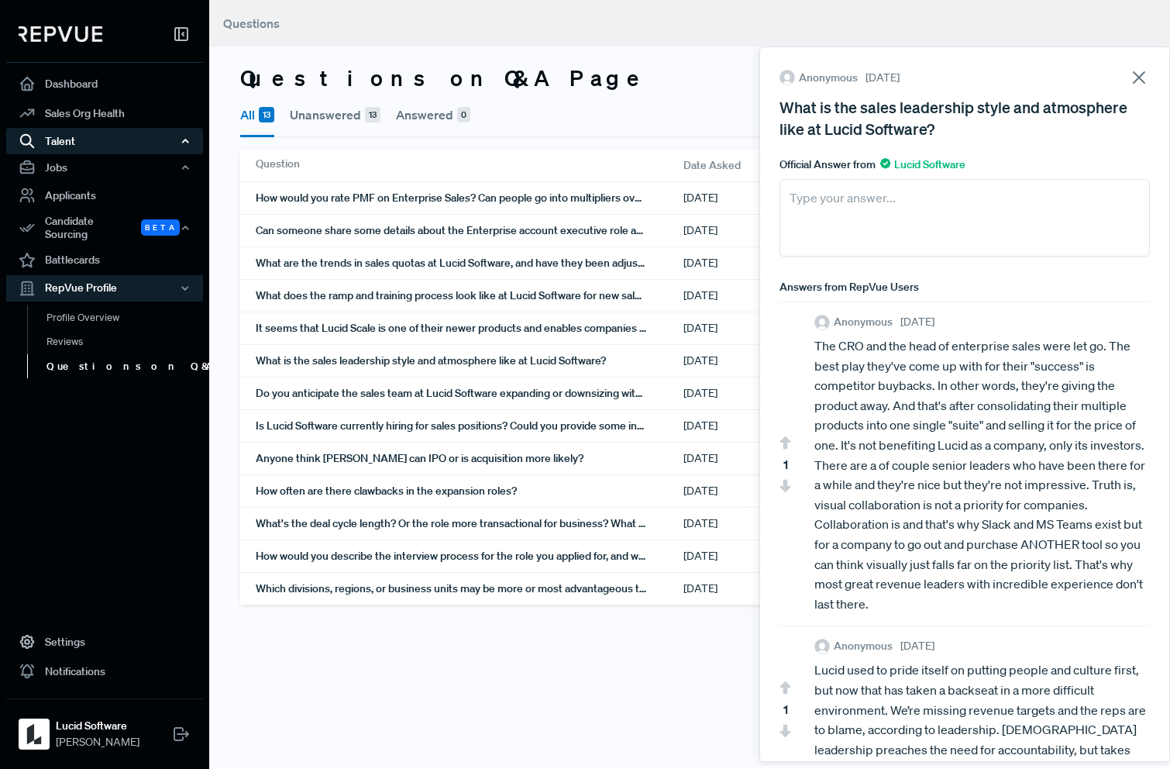
click at [72, 144] on div "Talent" at bounding box center [104, 141] width 197 height 26
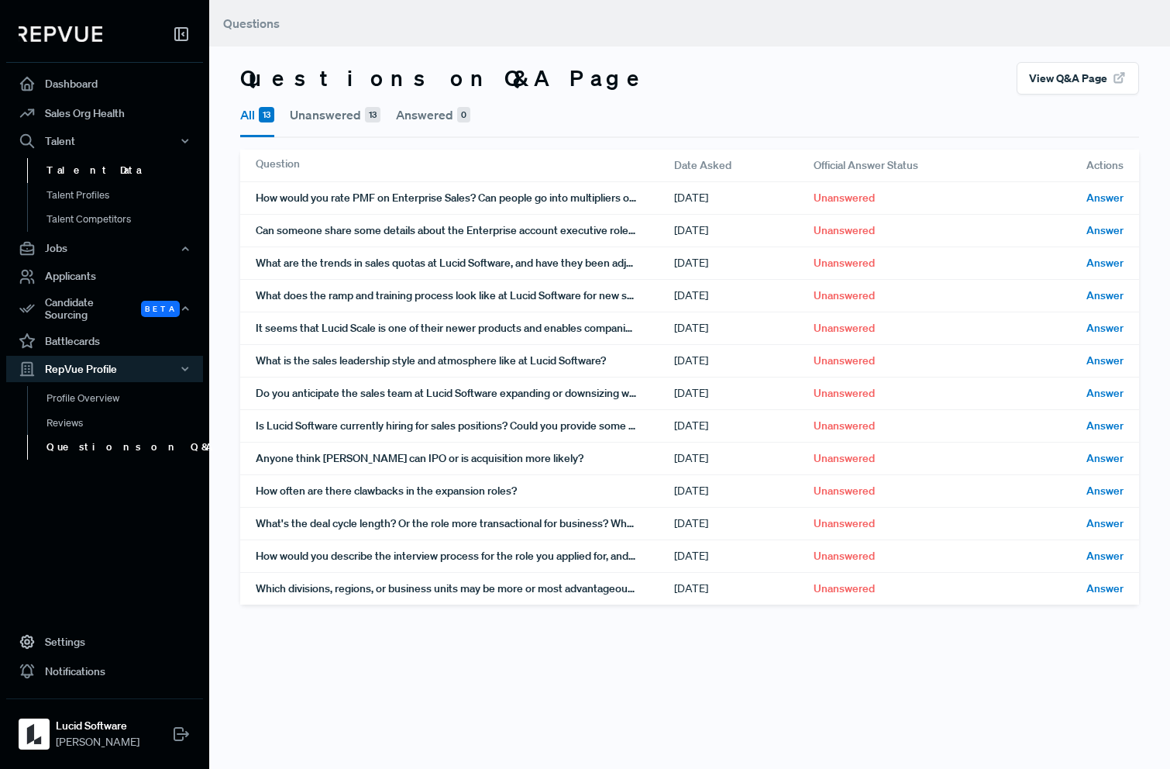
click at [72, 170] on link "Talent Data" at bounding box center [125, 170] width 197 height 25
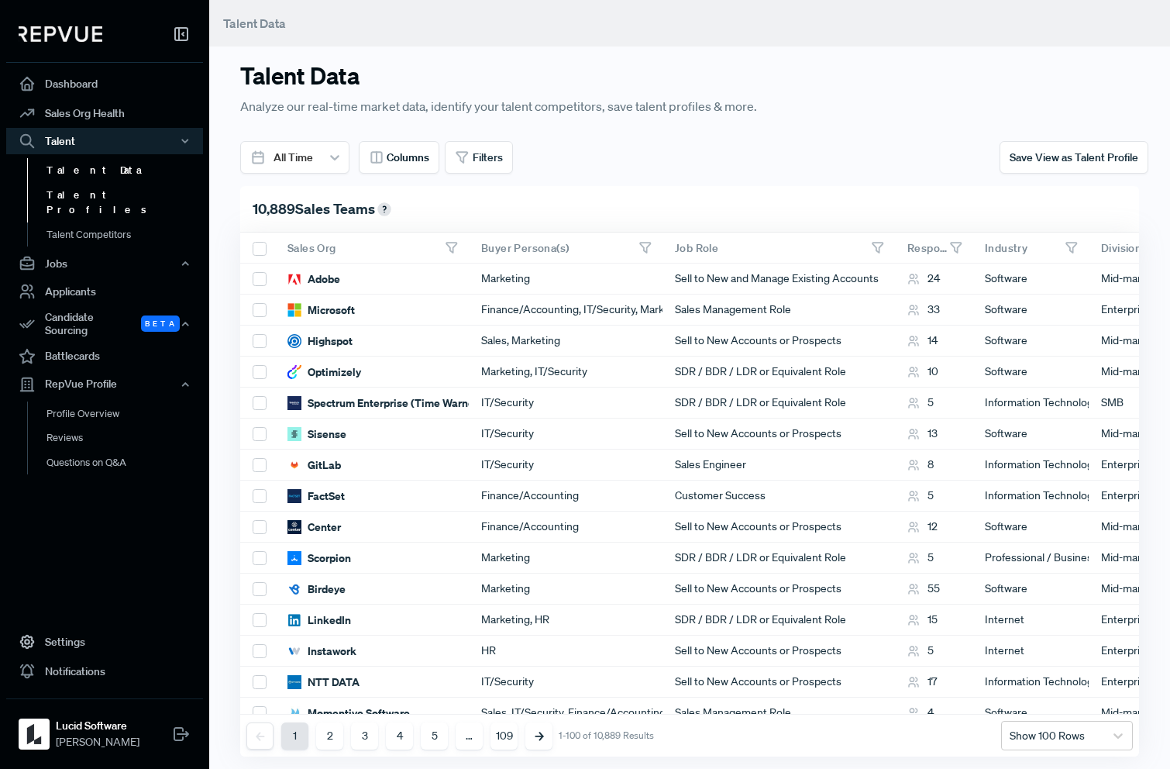
click at [74, 205] on link "Talent Profiles" at bounding box center [125, 203] width 197 height 40
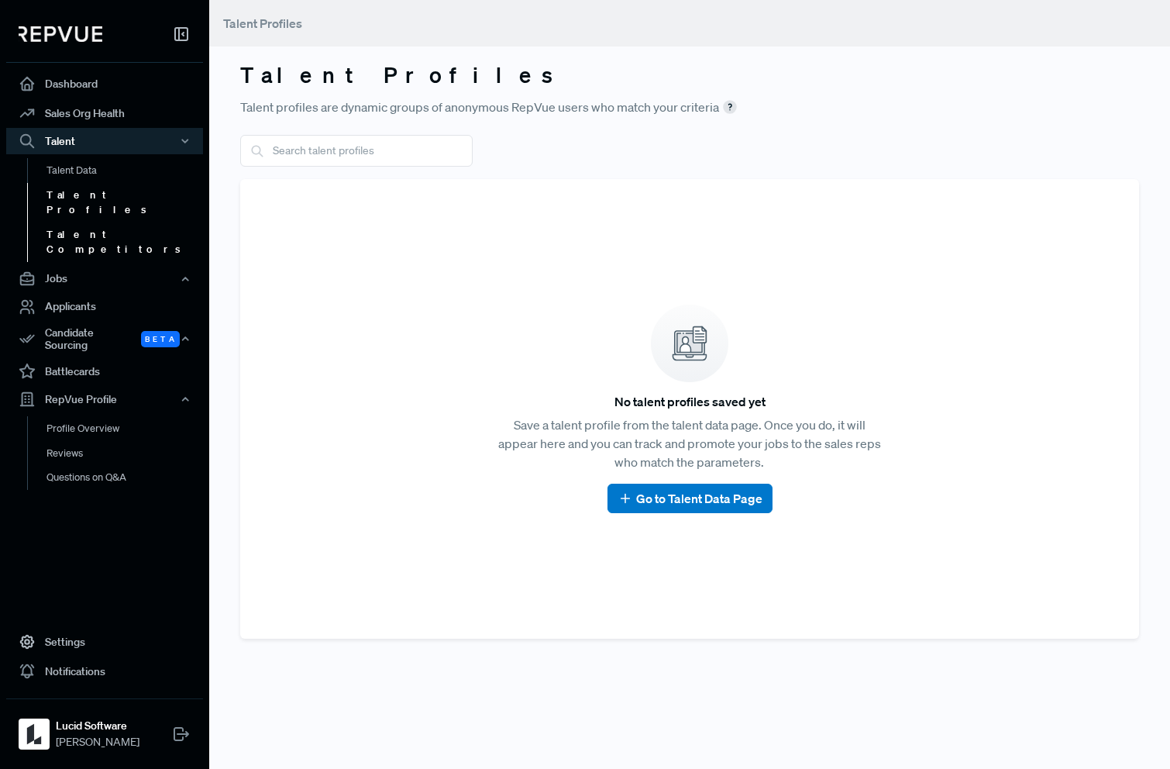
click at [74, 222] on link "Talent Competitors" at bounding box center [125, 242] width 197 height 40
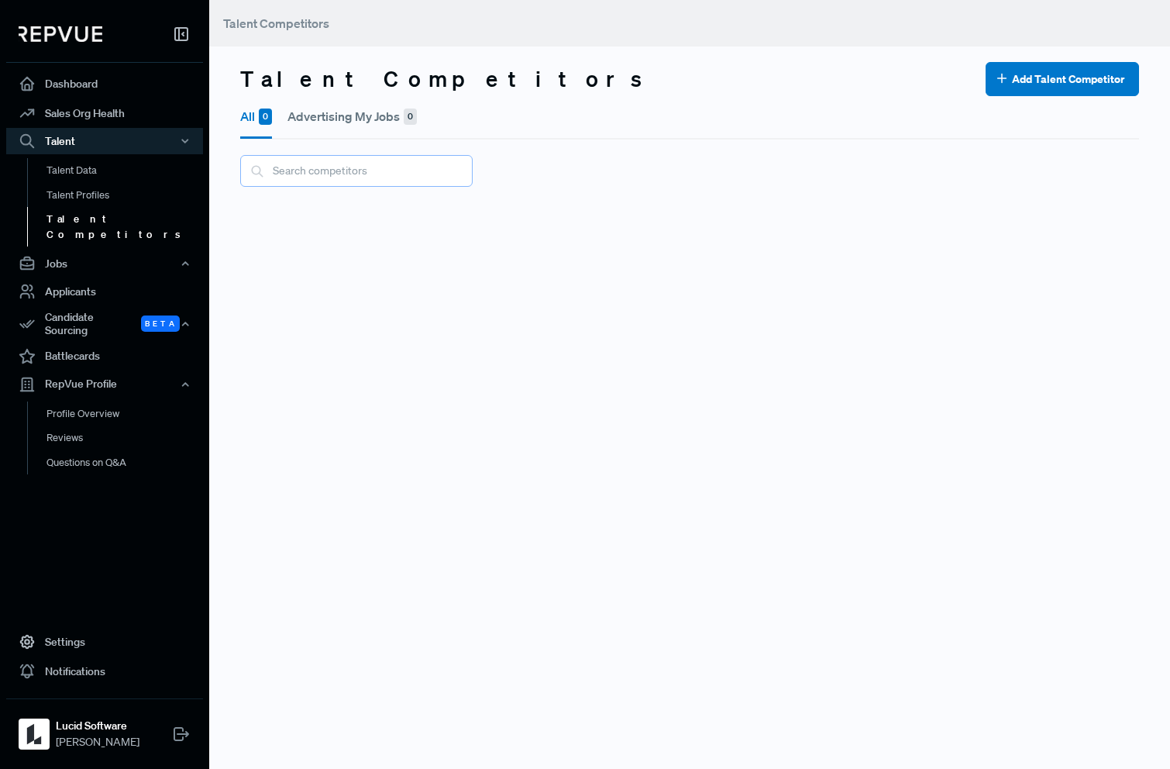
click at [342, 180] on input "text" at bounding box center [356, 171] width 233 height 32
type input "mural"
click at [129, 306] on div "Candidate Sourcing Beta" at bounding box center [104, 324] width 197 height 36
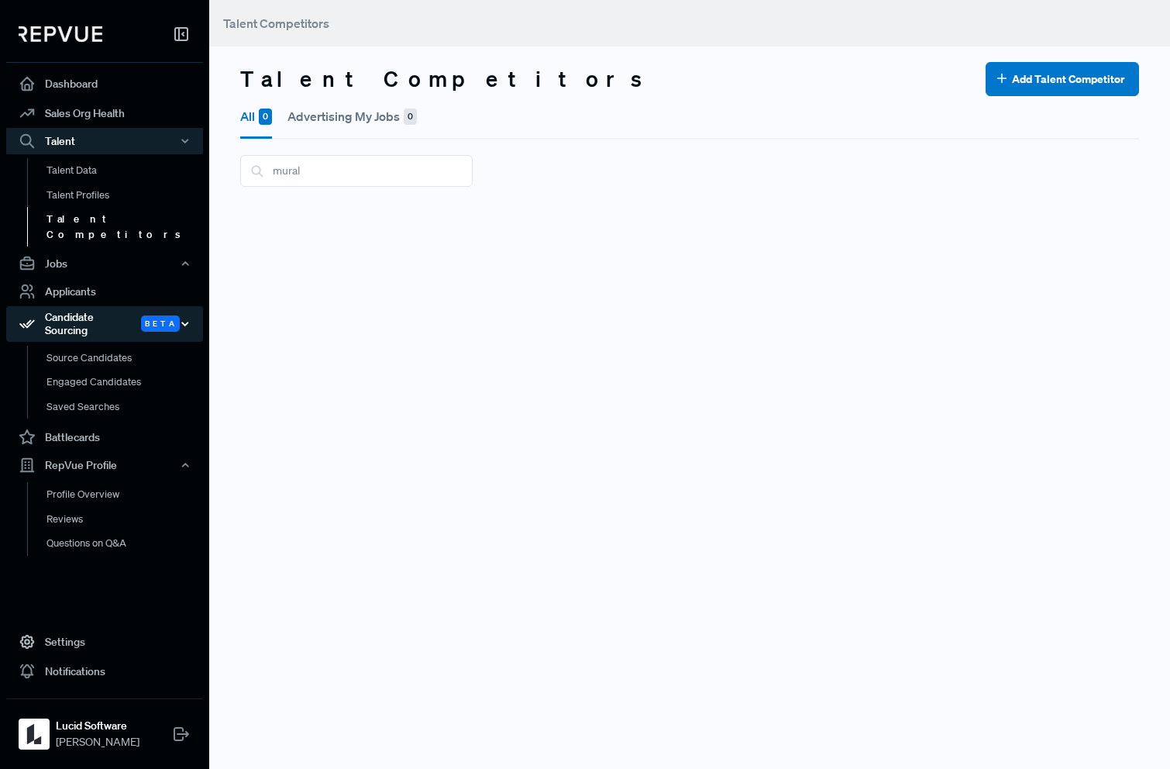
click at [129, 306] on div "Candidate Sourcing Beta" at bounding box center [104, 324] width 197 height 36
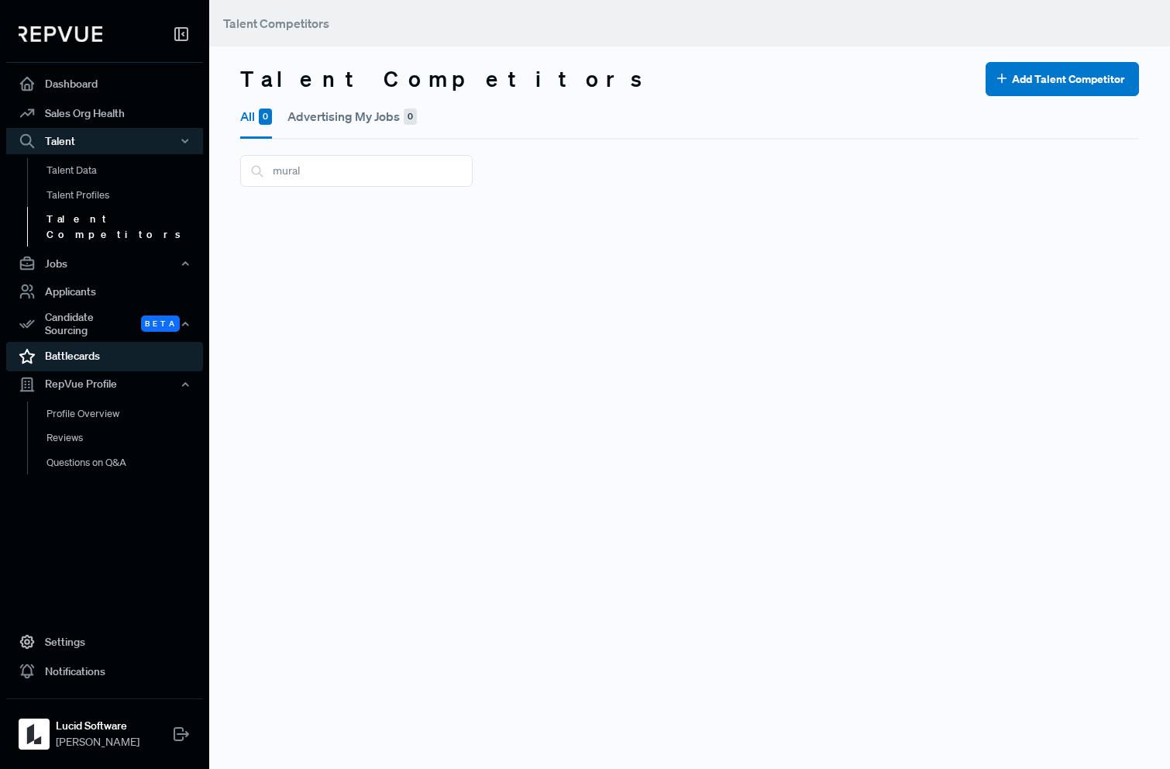
click at [122, 342] on link "Battlecards" at bounding box center [104, 356] width 197 height 29
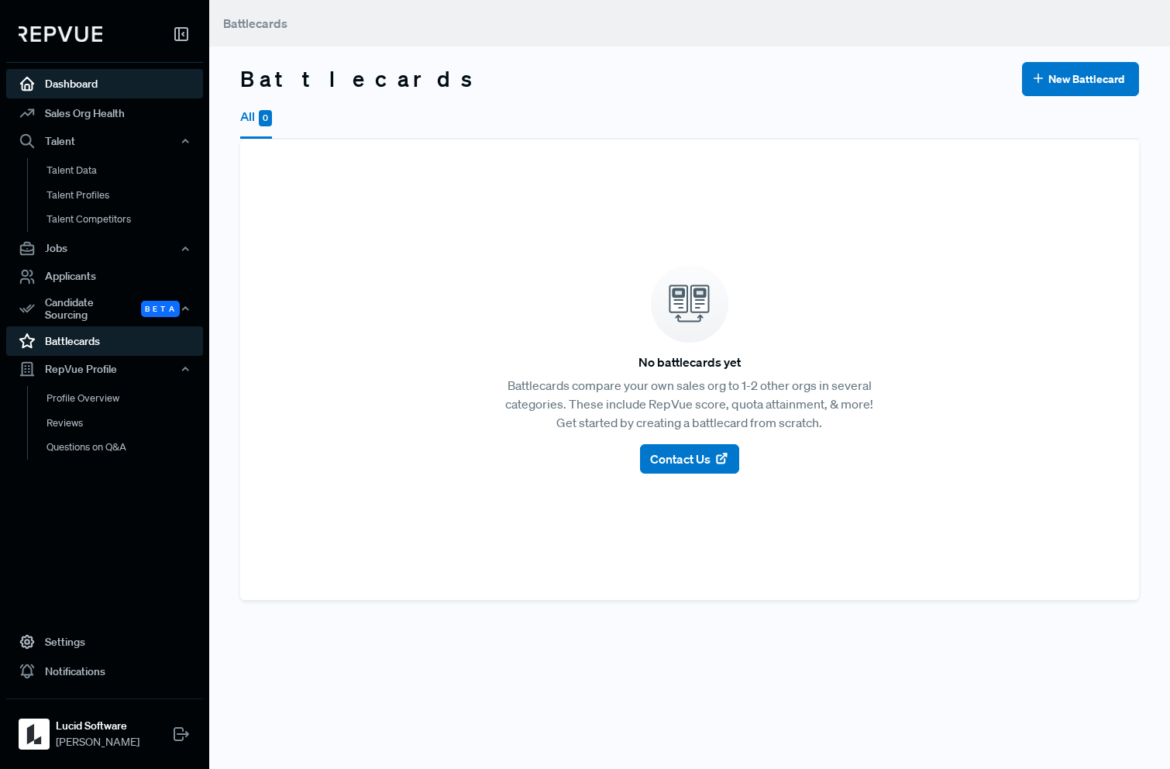
click at [99, 91] on link "Dashboard" at bounding box center [104, 83] width 197 height 29
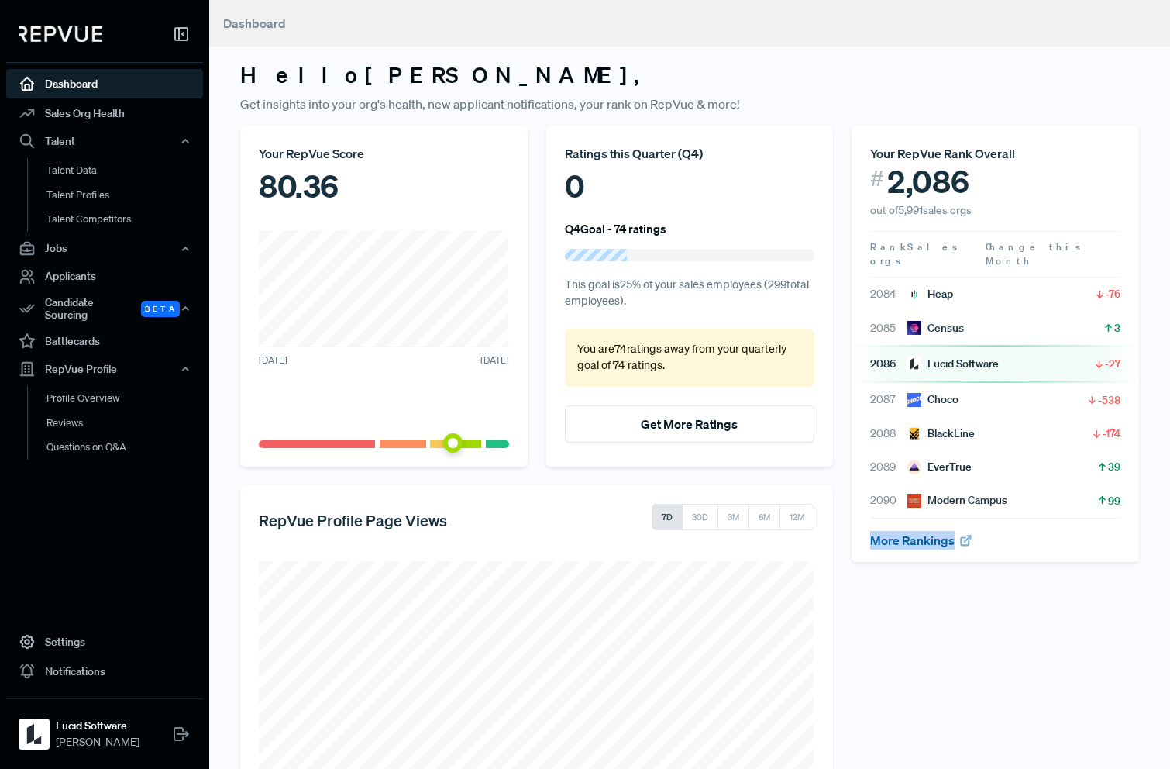
click at [901, 532] on link "More Rankings" at bounding box center [921, 540] width 102 height 16
